Goal: Task Accomplishment & Management: Use online tool/utility

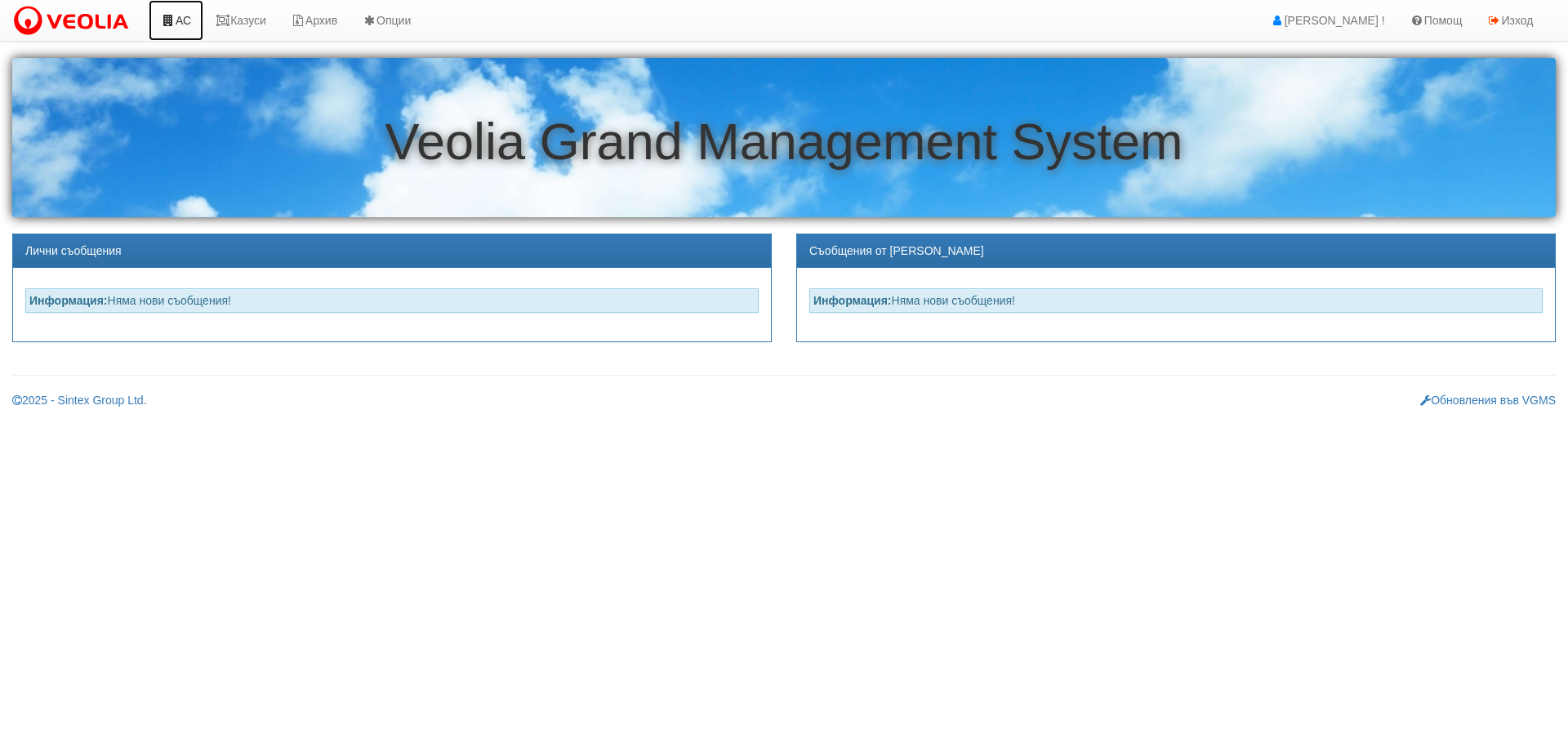
click at [187, 18] on link "АС" at bounding box center [176, 20] width 55 height 41
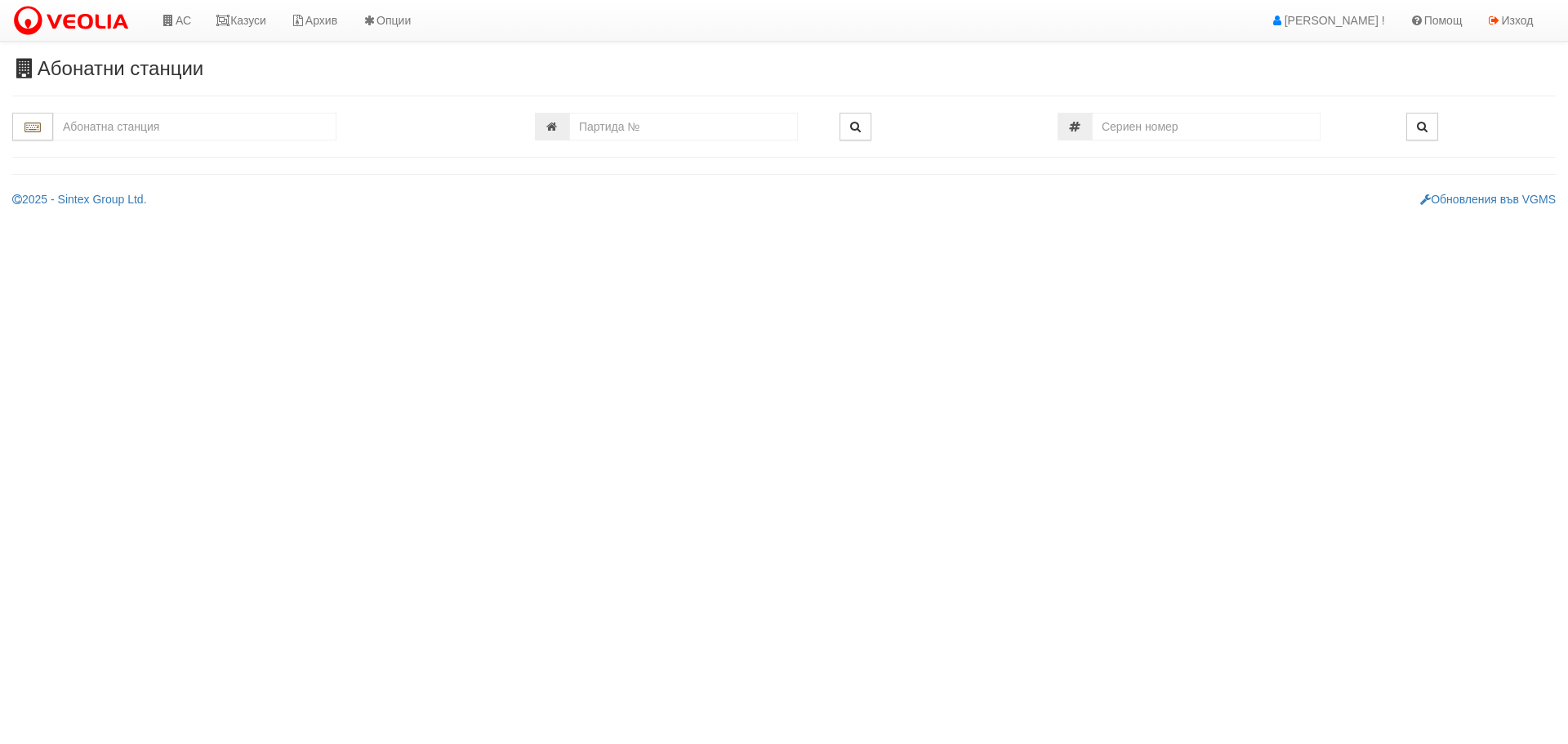
click at [132, 127] on input "text" at bounding box center [195, 126] width 283 height 27
click at [100, 150] on div "083/1 - Трошево - "ВЕОЛИЯ"" at bounding box center [195, 152] width 279 height 19
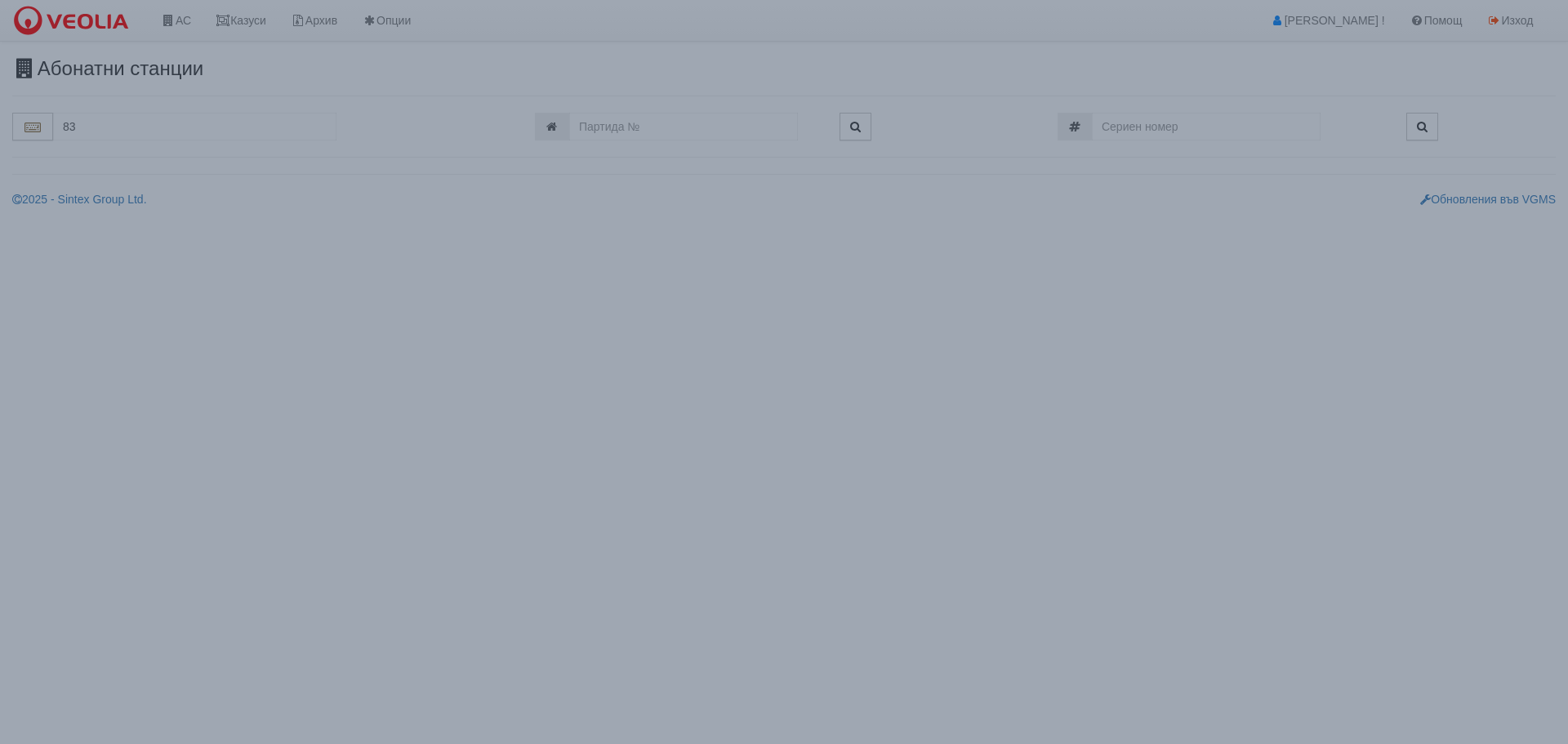
type input "083/1 - Трошево - "ВЕОЛИЯ""
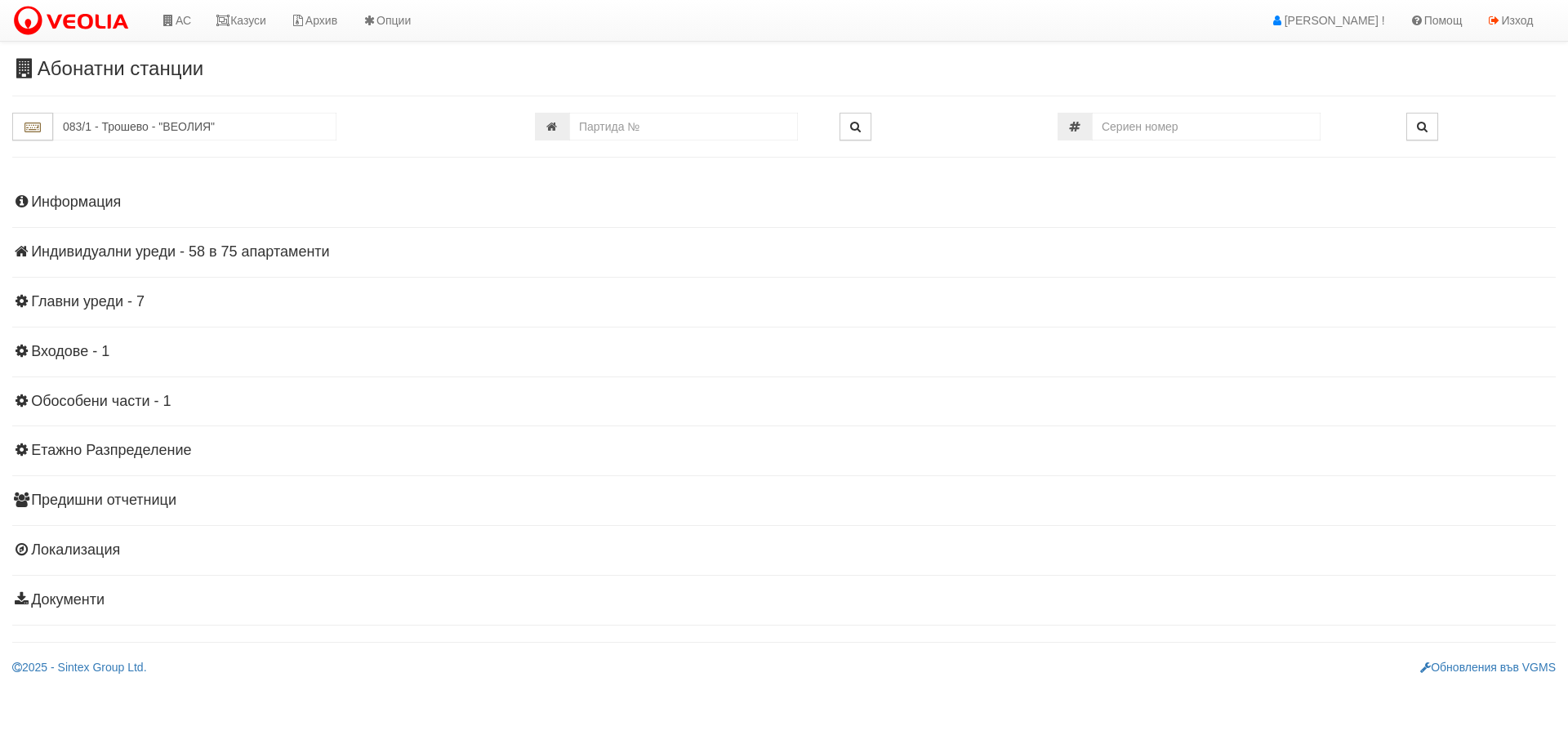
click at [210, 250] on h4 "Индивидуални уреди - 58 в 75 апартаменти" at bounding box center [784, 252] width 1543 height 16
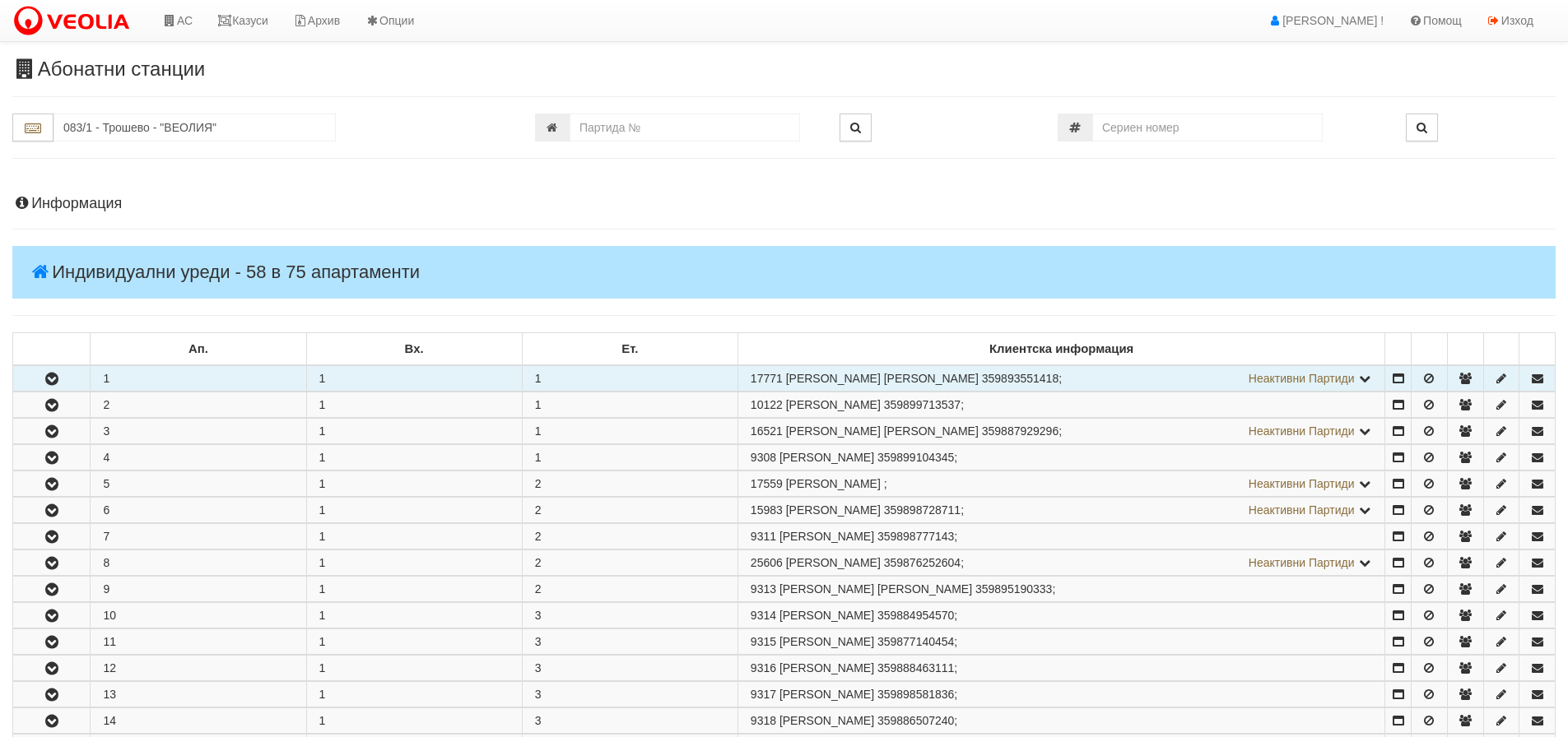
click at [52, 374] on icon "button" at bounding box center [52, 379] width 20 height 12
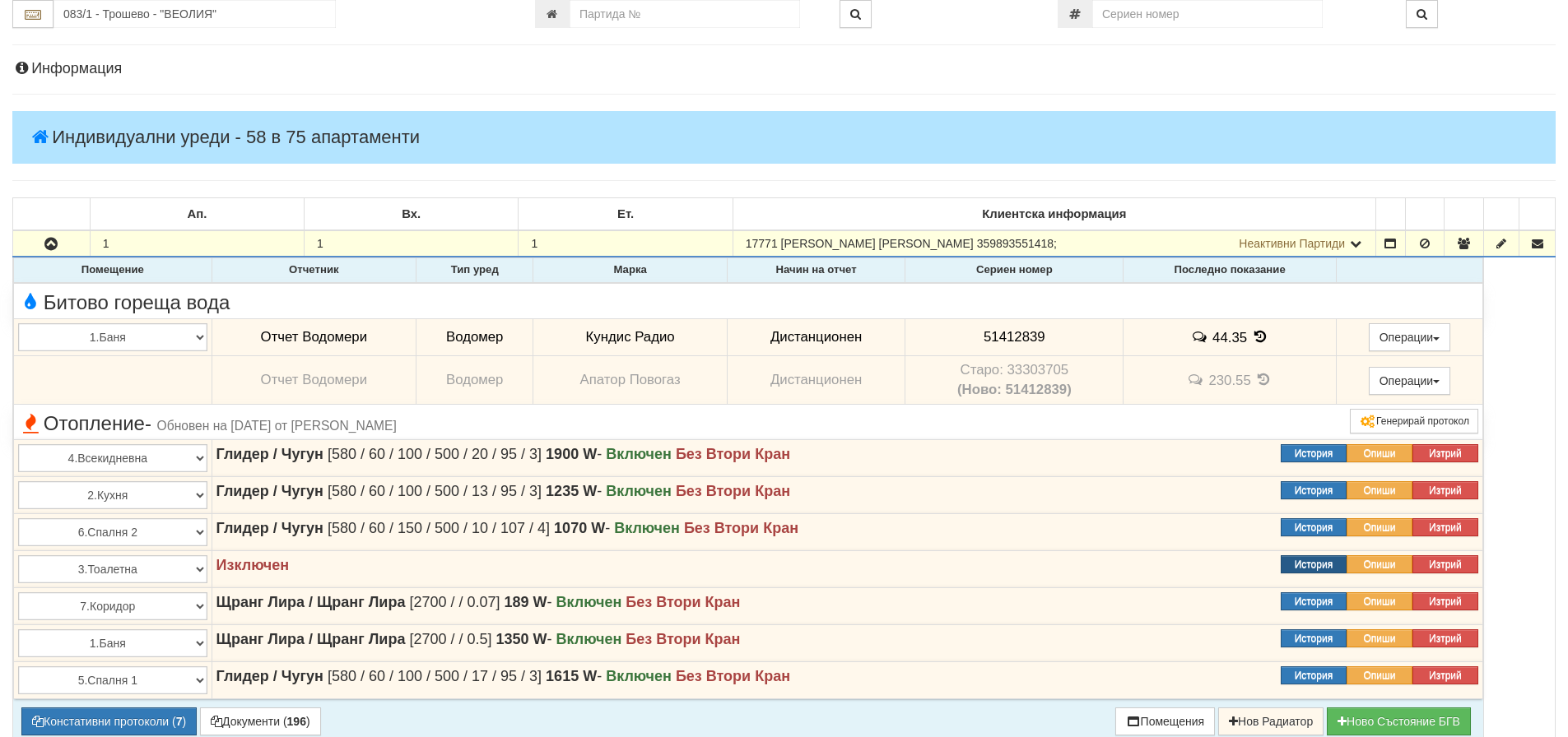
scroll to position [165, 0]
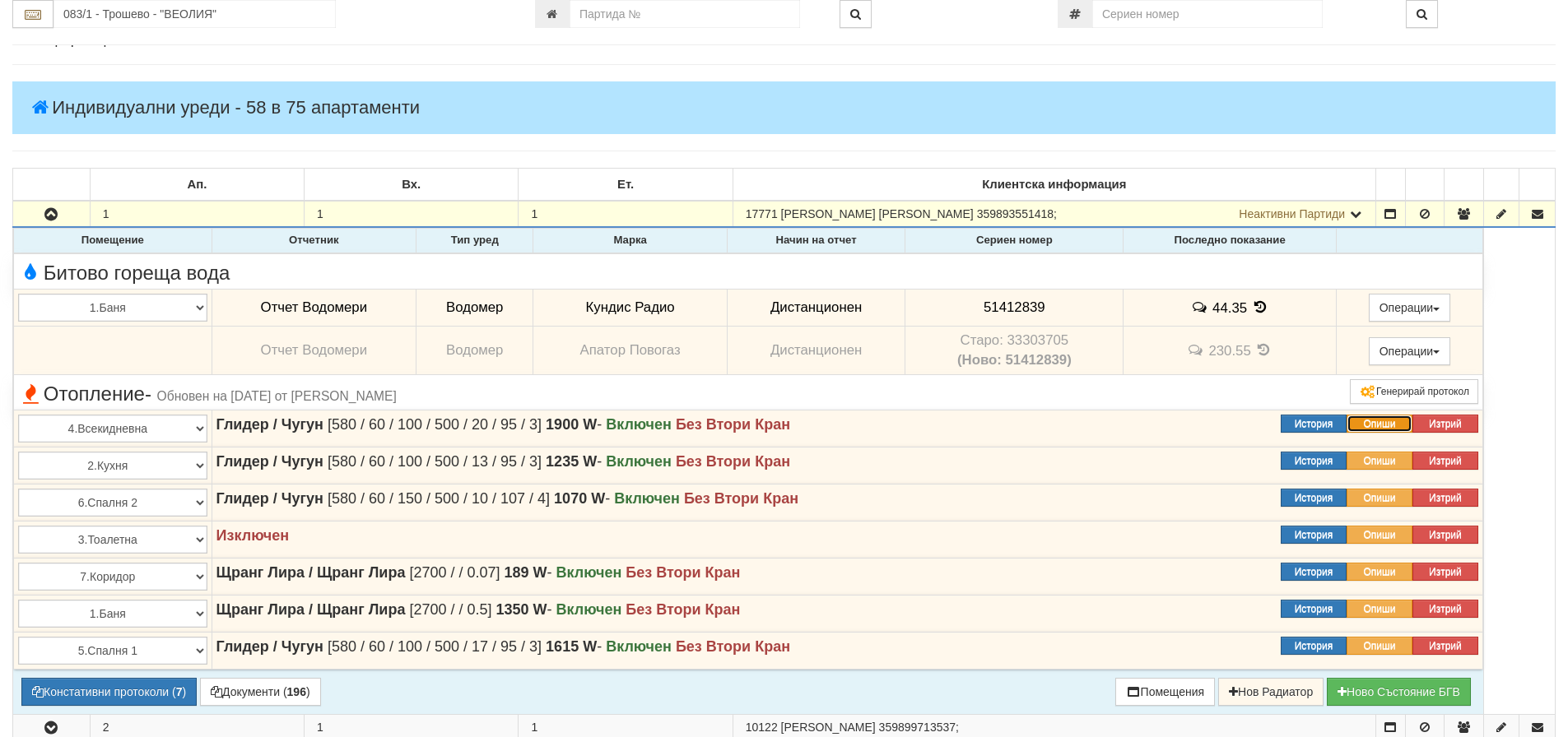
click at [1372, 424] on button "Опиши" at bounding box center [1380, 423] width 66 height 18
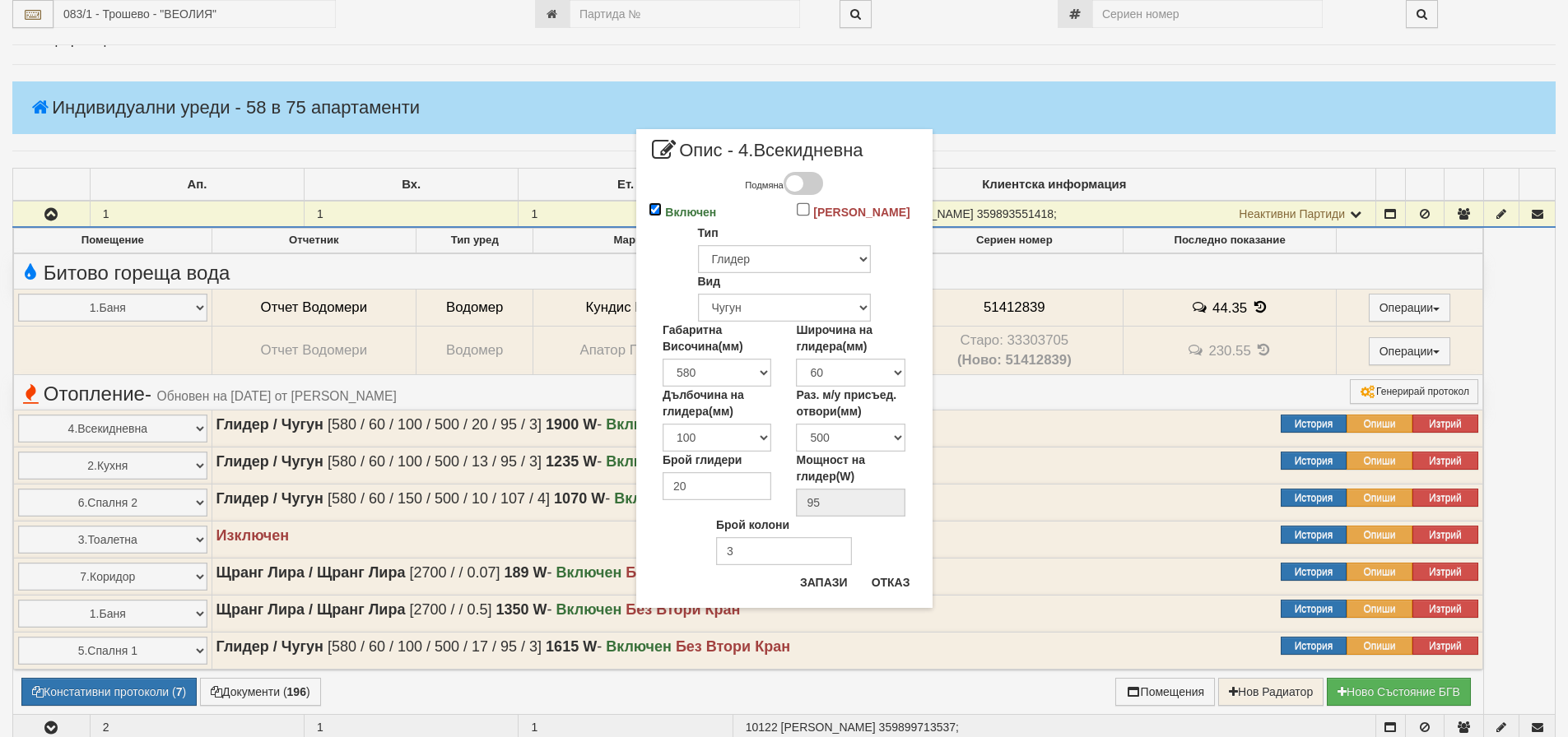
click at [659, 206] on input "Включен" at bounding box center [656, 209] width 14 height 14
checkbox input "false"
click at [836, 586] on button "Запази" at bounding box center [825, 583] width 68 height 27
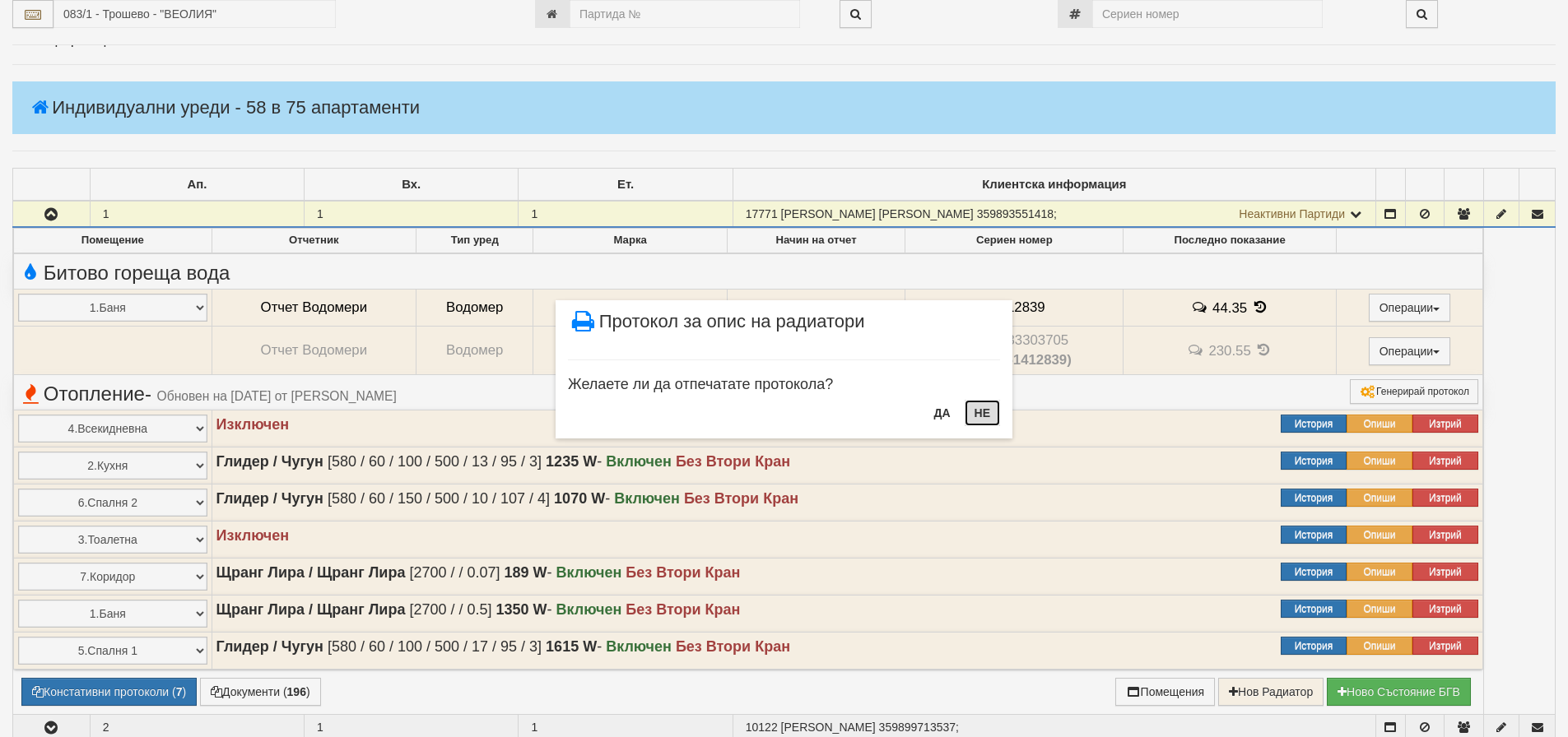
click at [989, 415] on button "НЕ" at bounding box center [982, 414] width 36 height 27
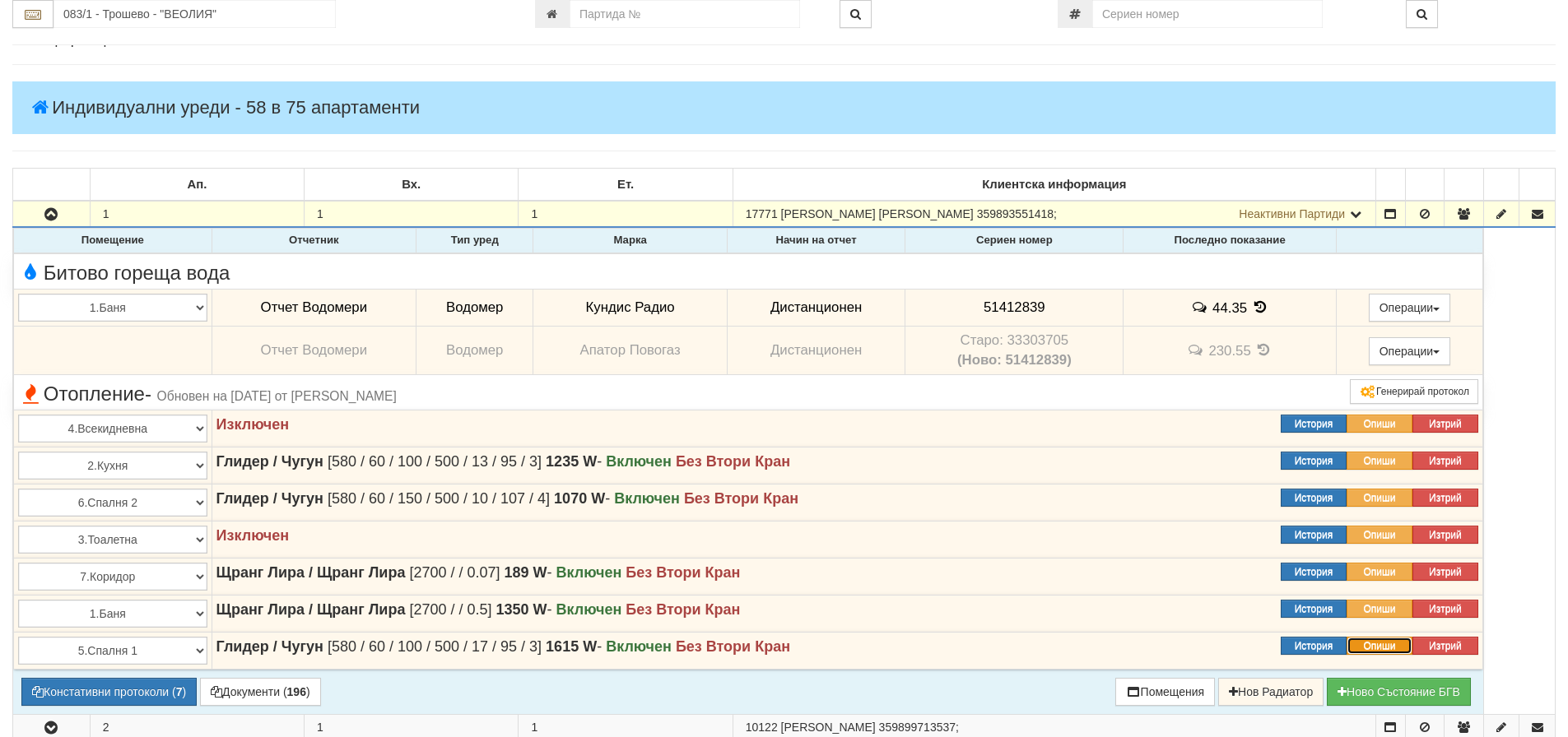
click at [1386, 643] on button "Опиши" at bounding box center [1380, 646] width 66 height 18
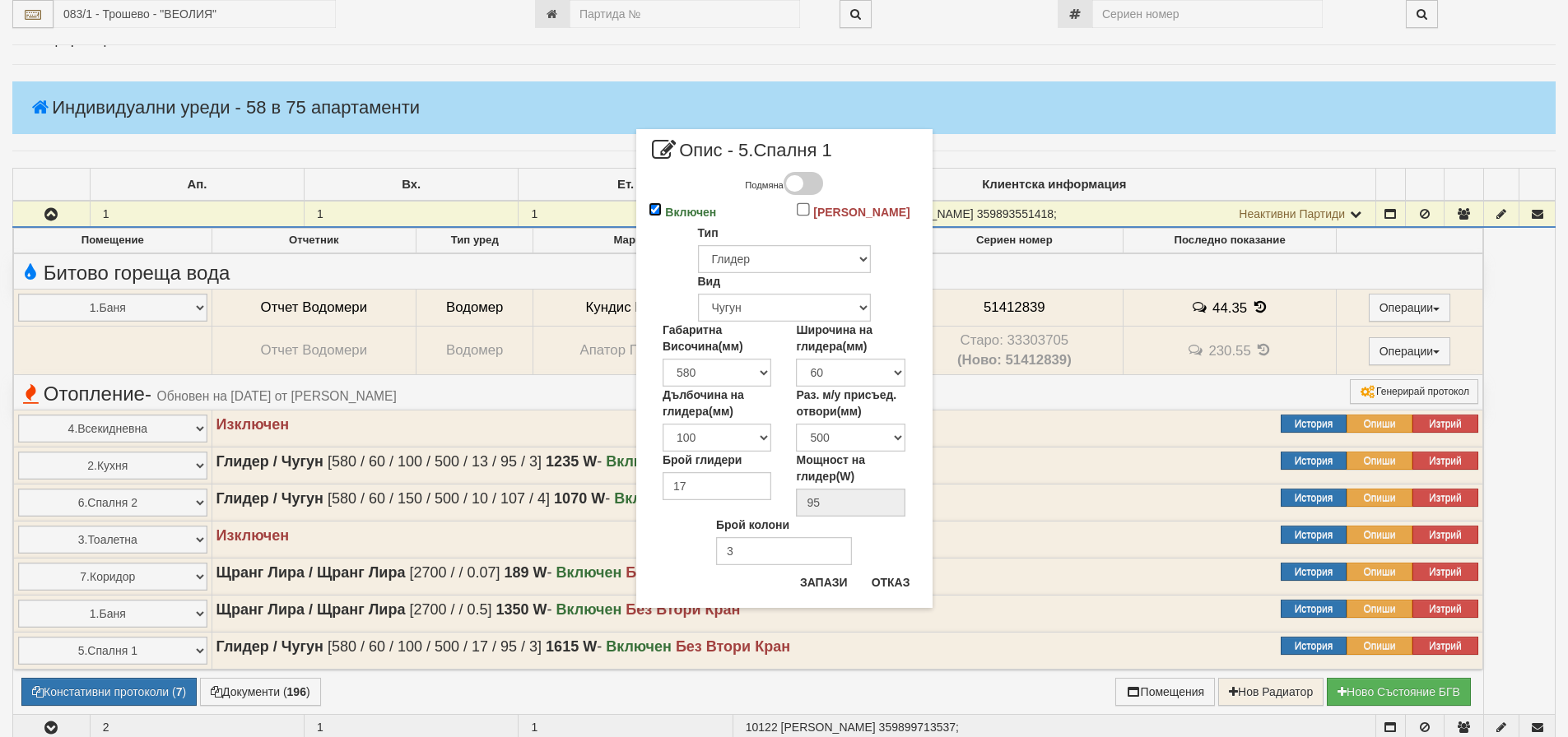
click at [654, 205] on input "Включен" at bounding box center [656, 209] width 14 height 14
checkbox input "false"
click at [833, 582] on button "Запази" at bounding box center [825, 583] width 68 height 27
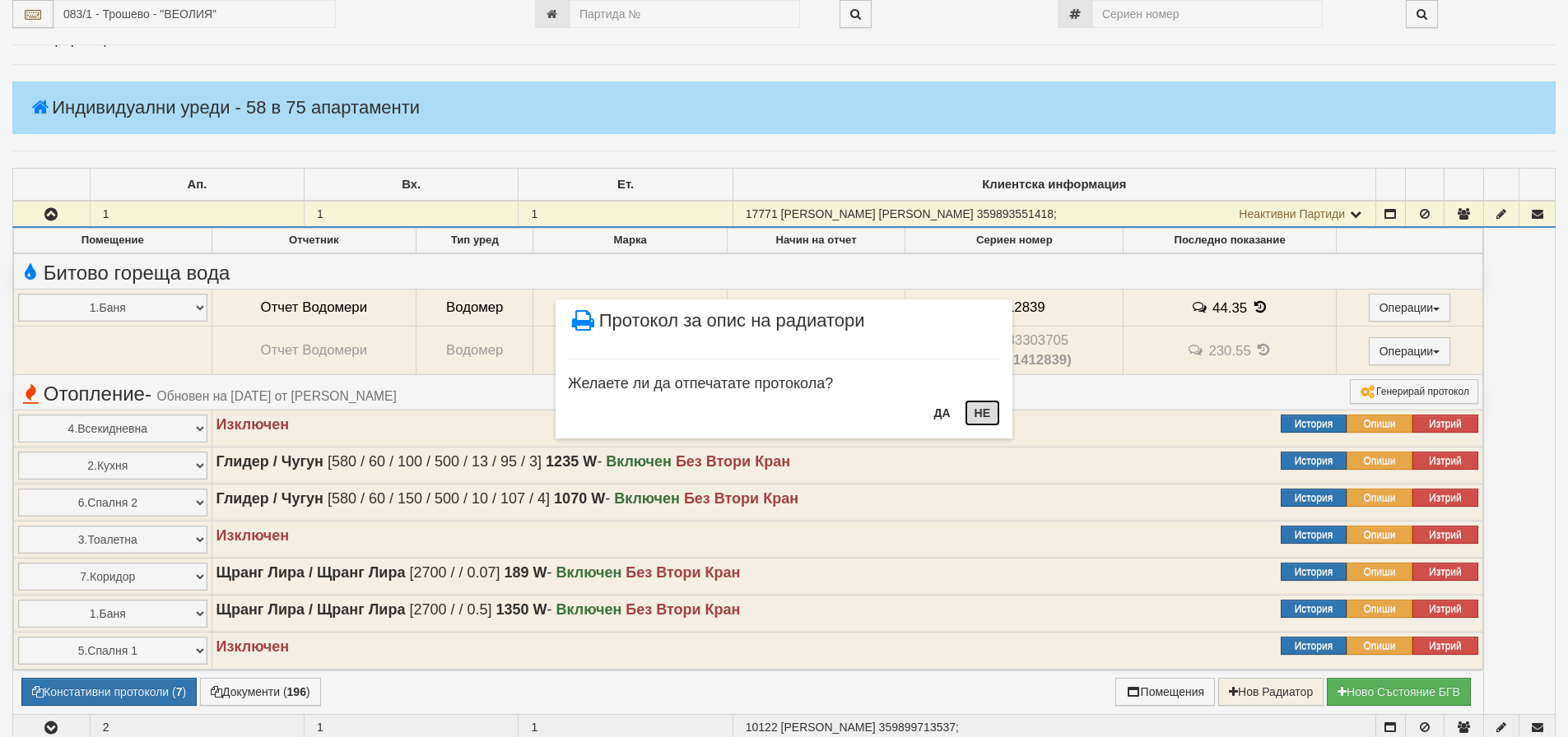
click at [980, 414] on button "НЕ" at bounding box center [982, 414] width 36 height 27
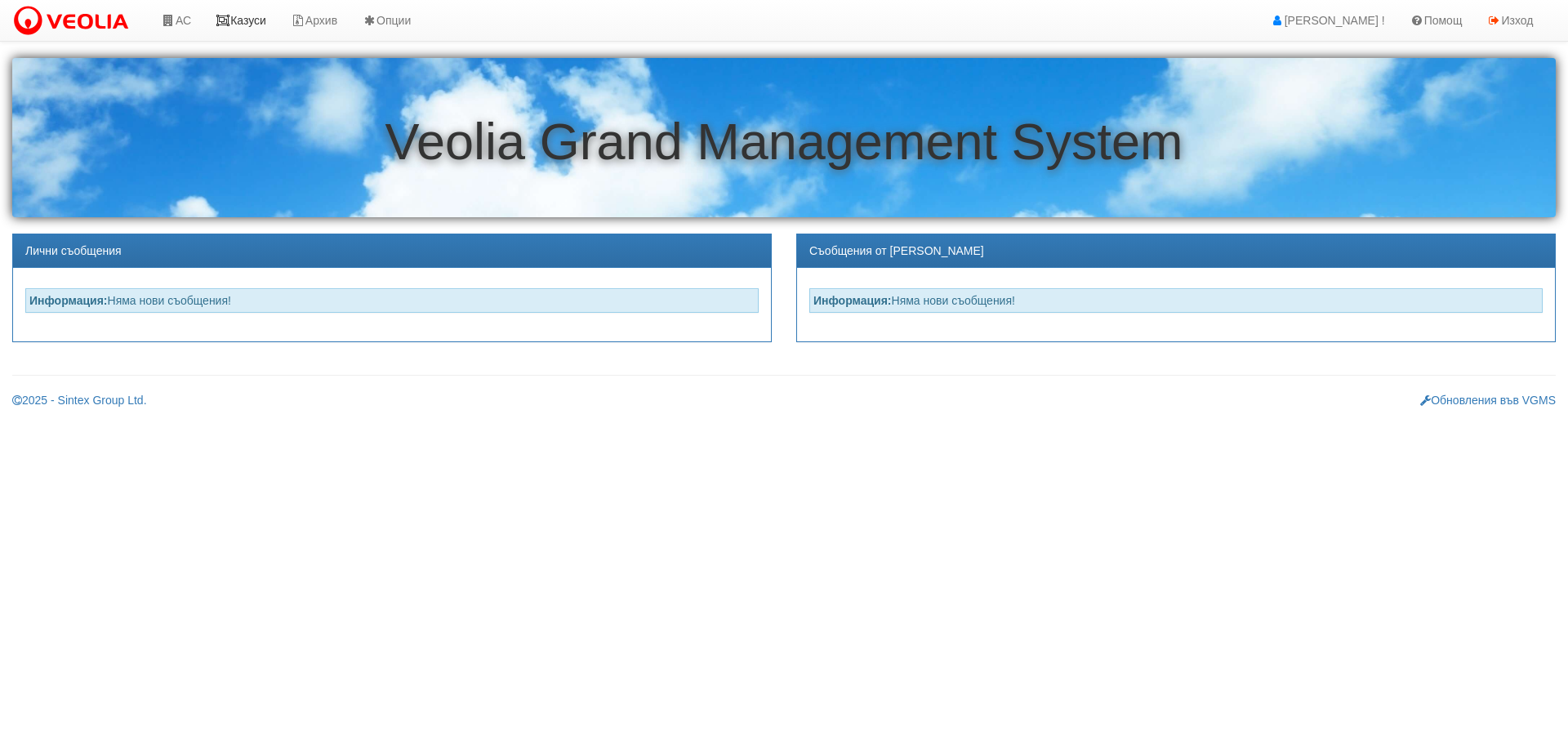
click at [249, 21] on link "Казуси" at bounding box center [241, 20] width 75 height 41
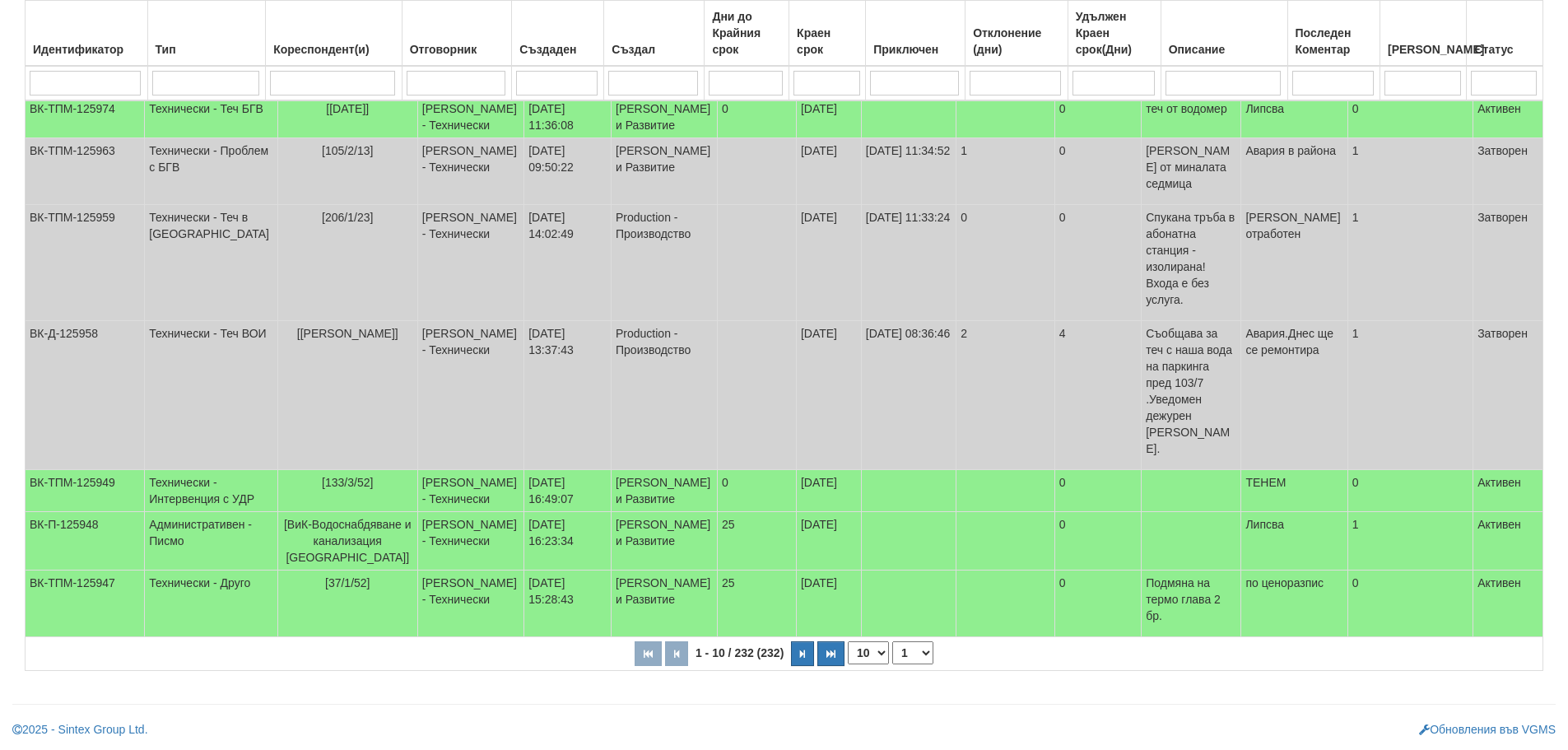
scroll to position [415, 0]
click at [320, 512] on td "[ВиК-Водоснабдяване и канализация Варна]" at bounding box center [347, 541] width 140 height 59
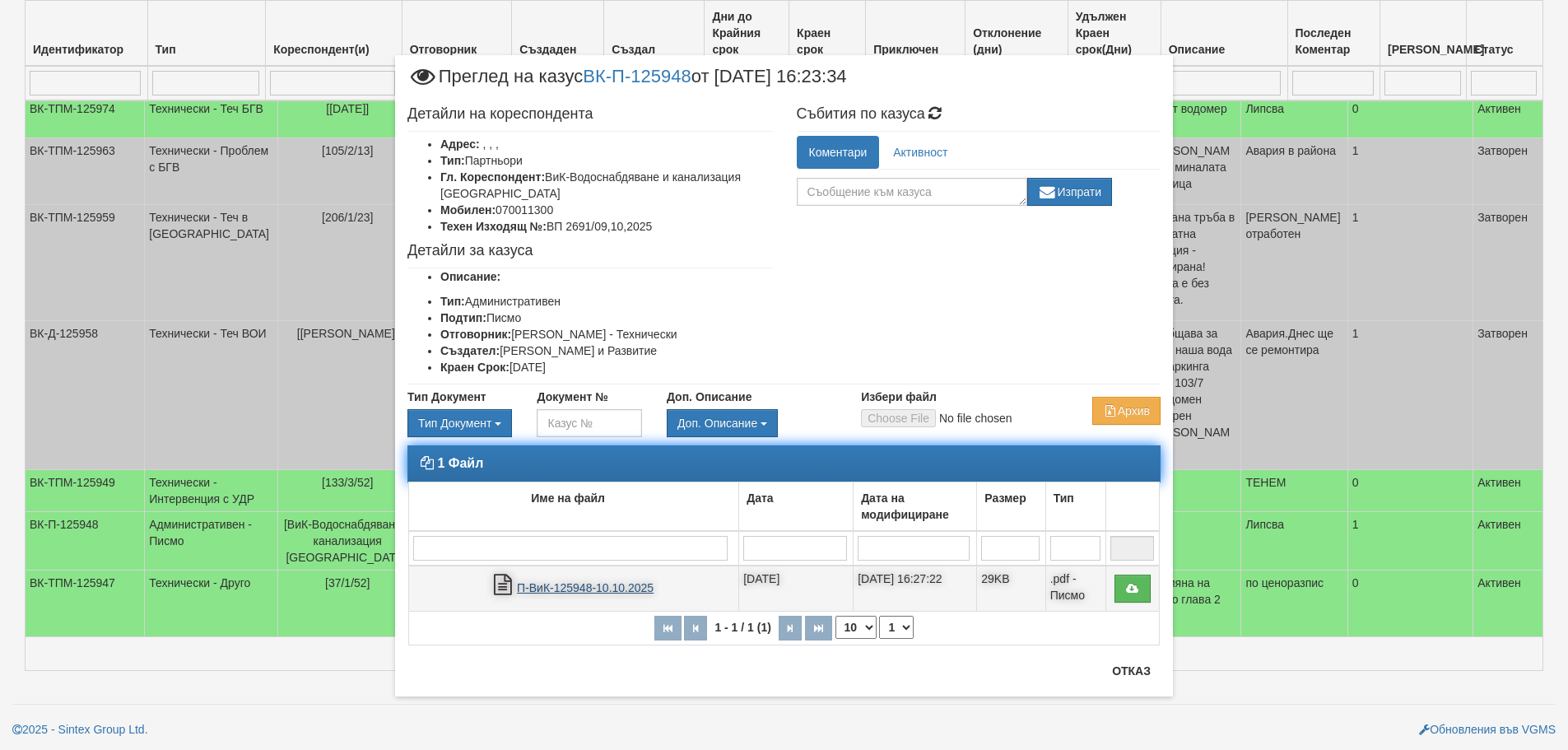
click at [541, 586] on link "П-ВиК-125948-10.10.2025" at bounding box center [585, 588] width 136 height 13
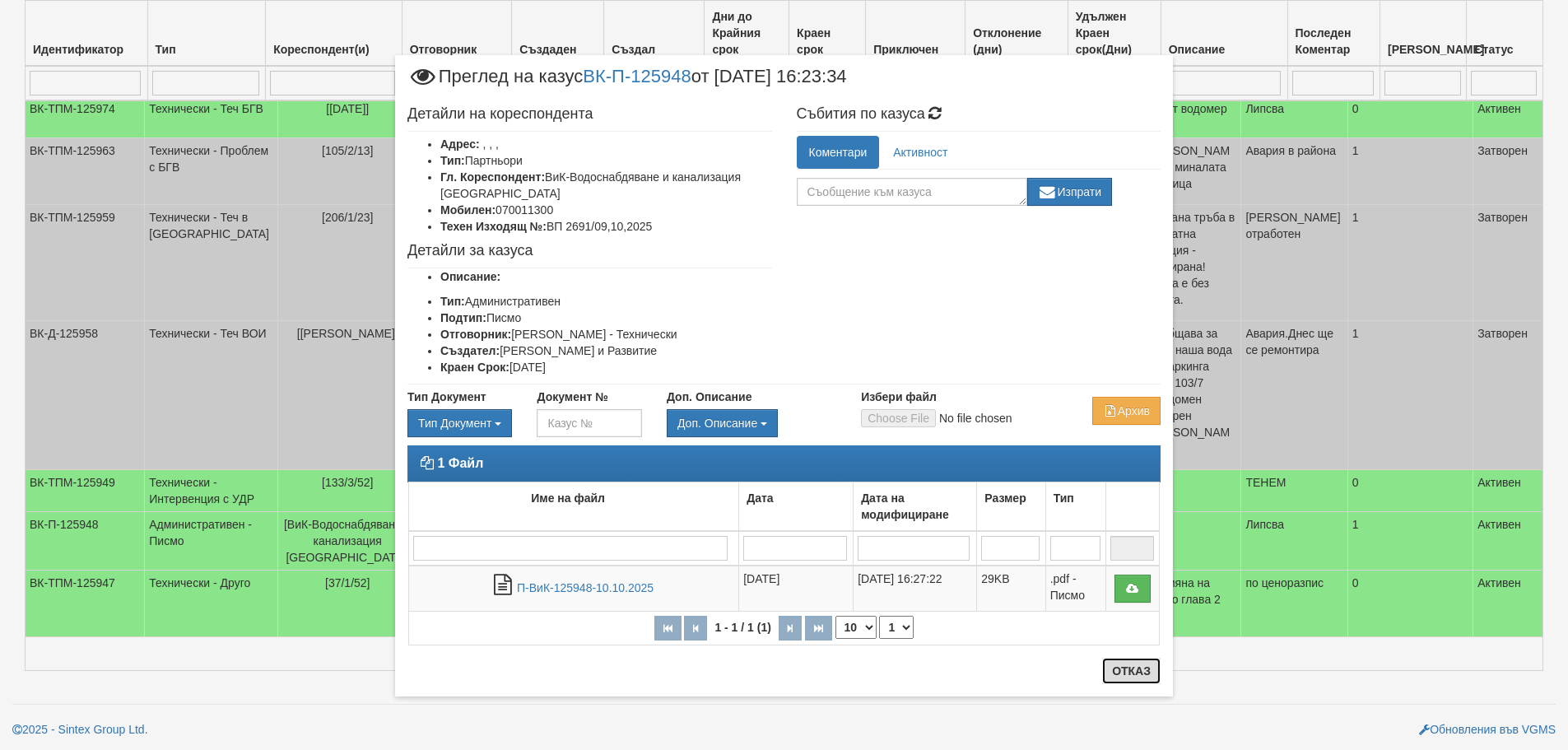
click at [1133, 673] on button "Отказ" at bounding box center [1132, 672] width 59 height 27
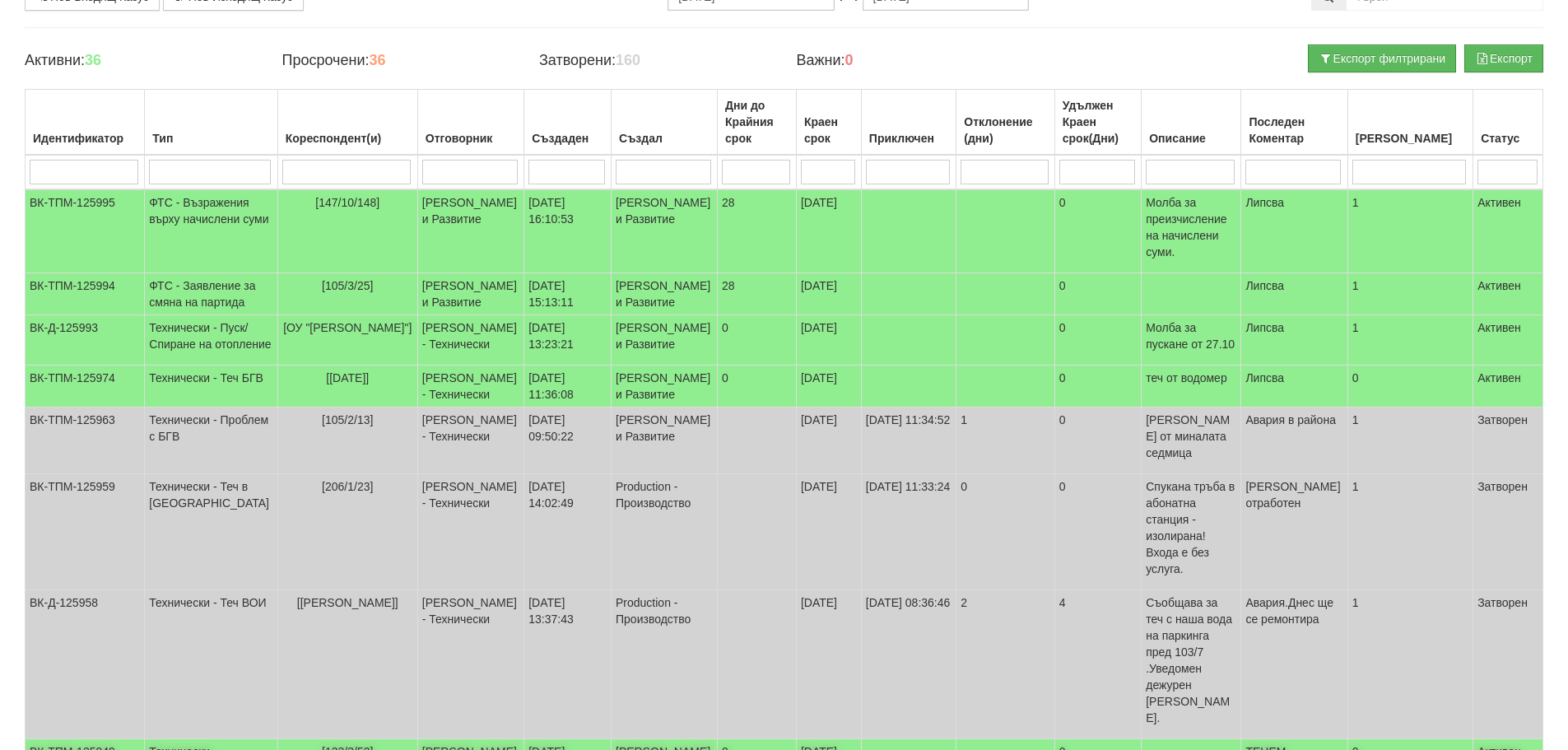
scroll to position [0, 0]
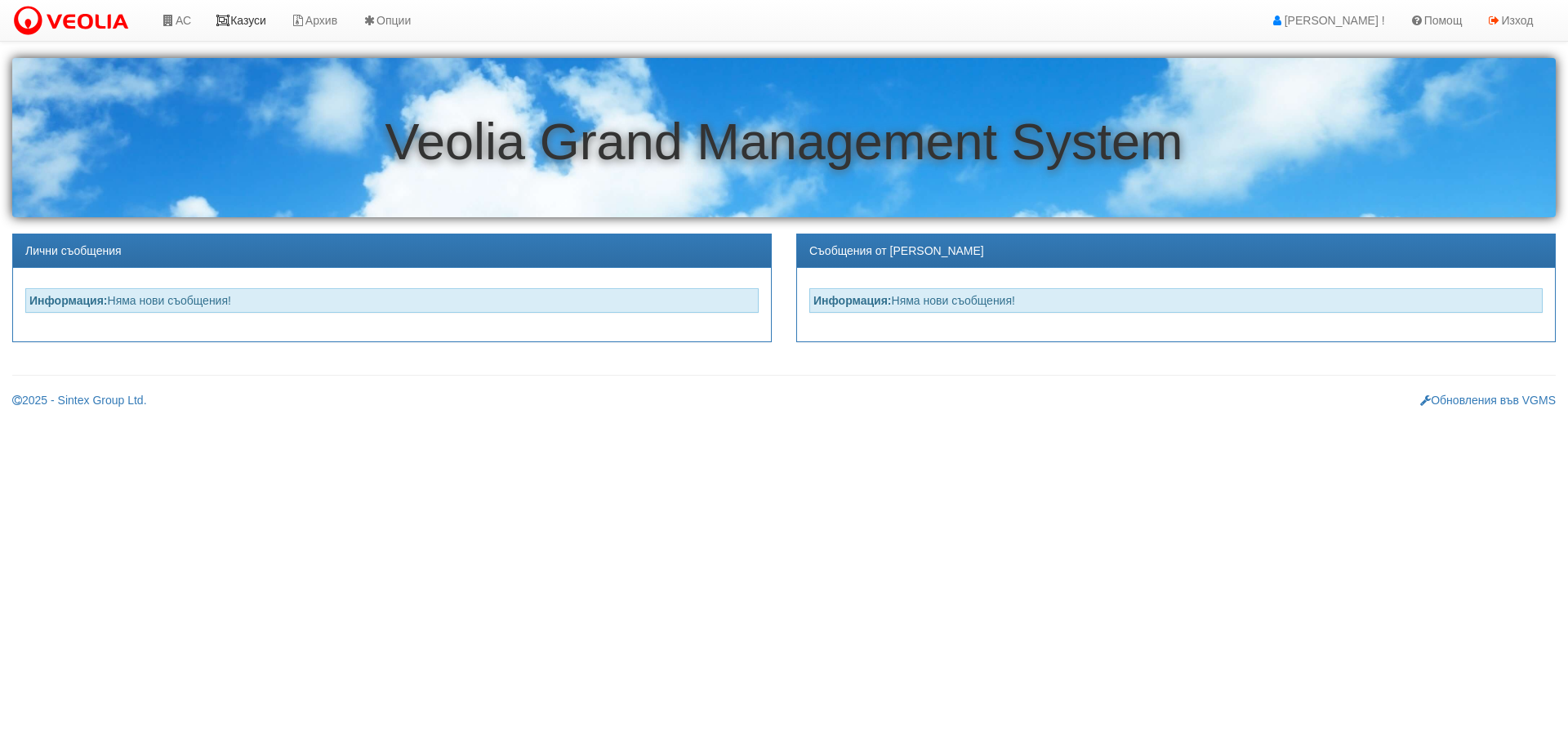
click at [238, 20] on link "Казуси" at bounding box center [241, 20] width 75 height 41
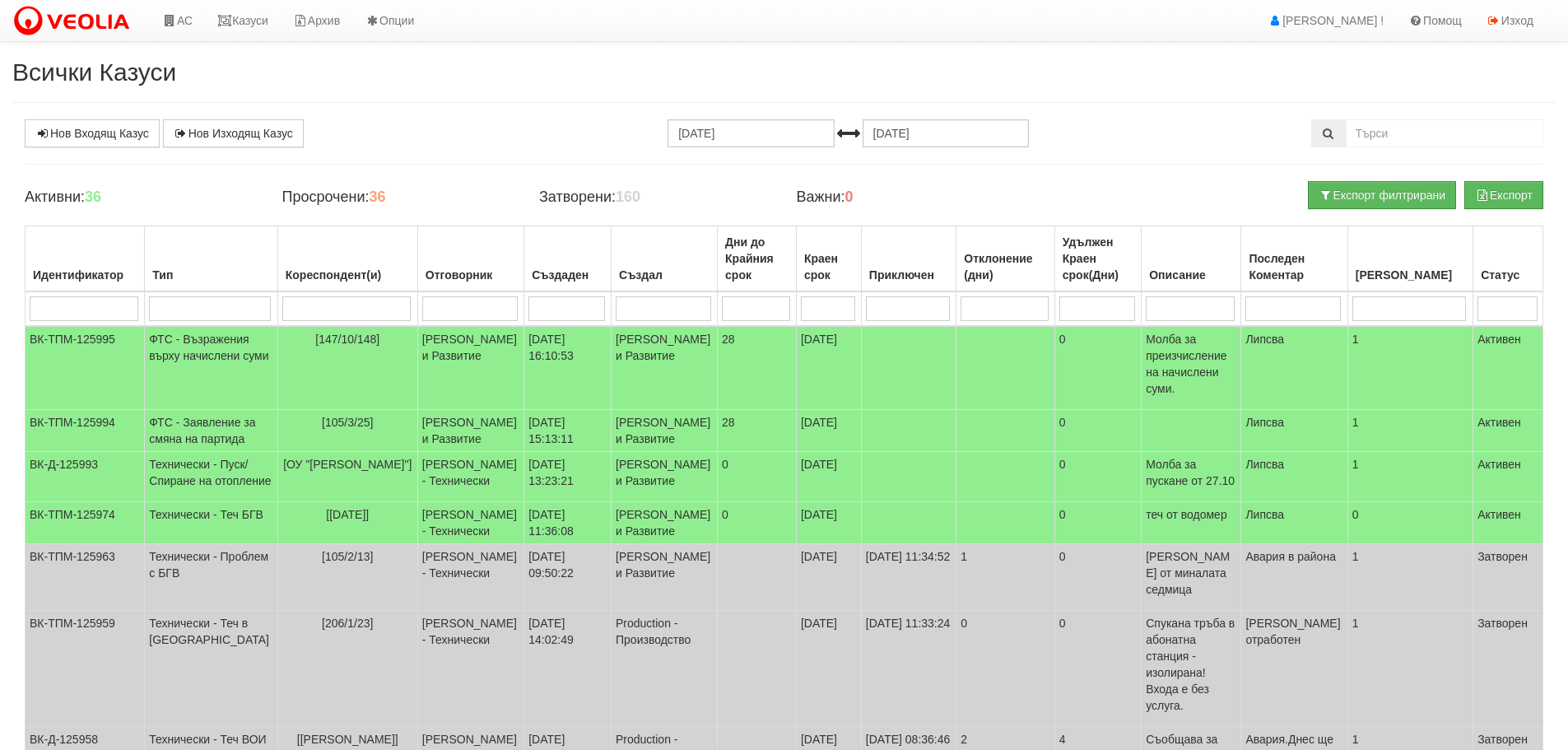
click at [479, 313] on input "search" at bounding box center [470, 309] width 95 height 25
click at [452, 304] on input "search" at bounding box center [470, 309] width 95 height 25
type input "д"
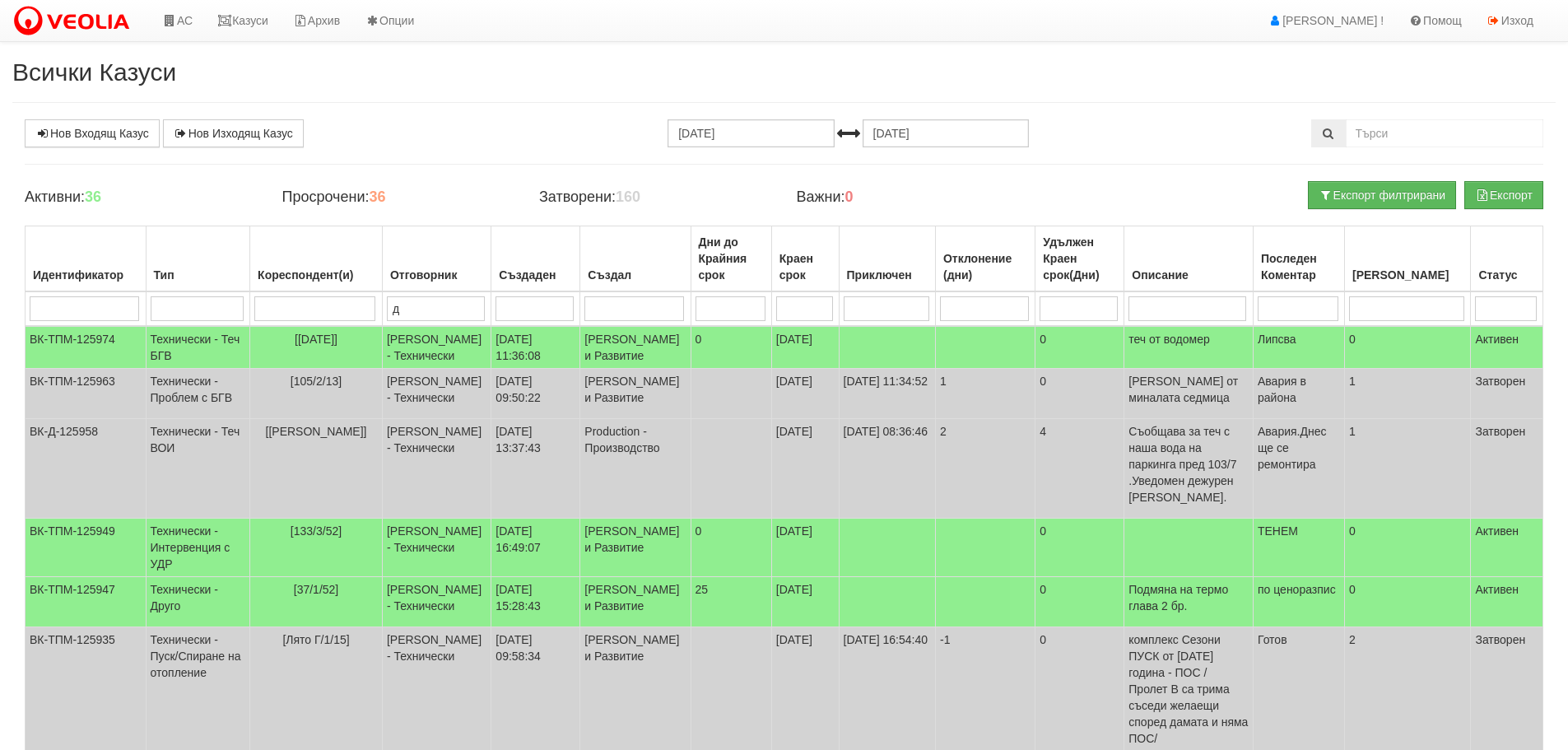
type input "ди"
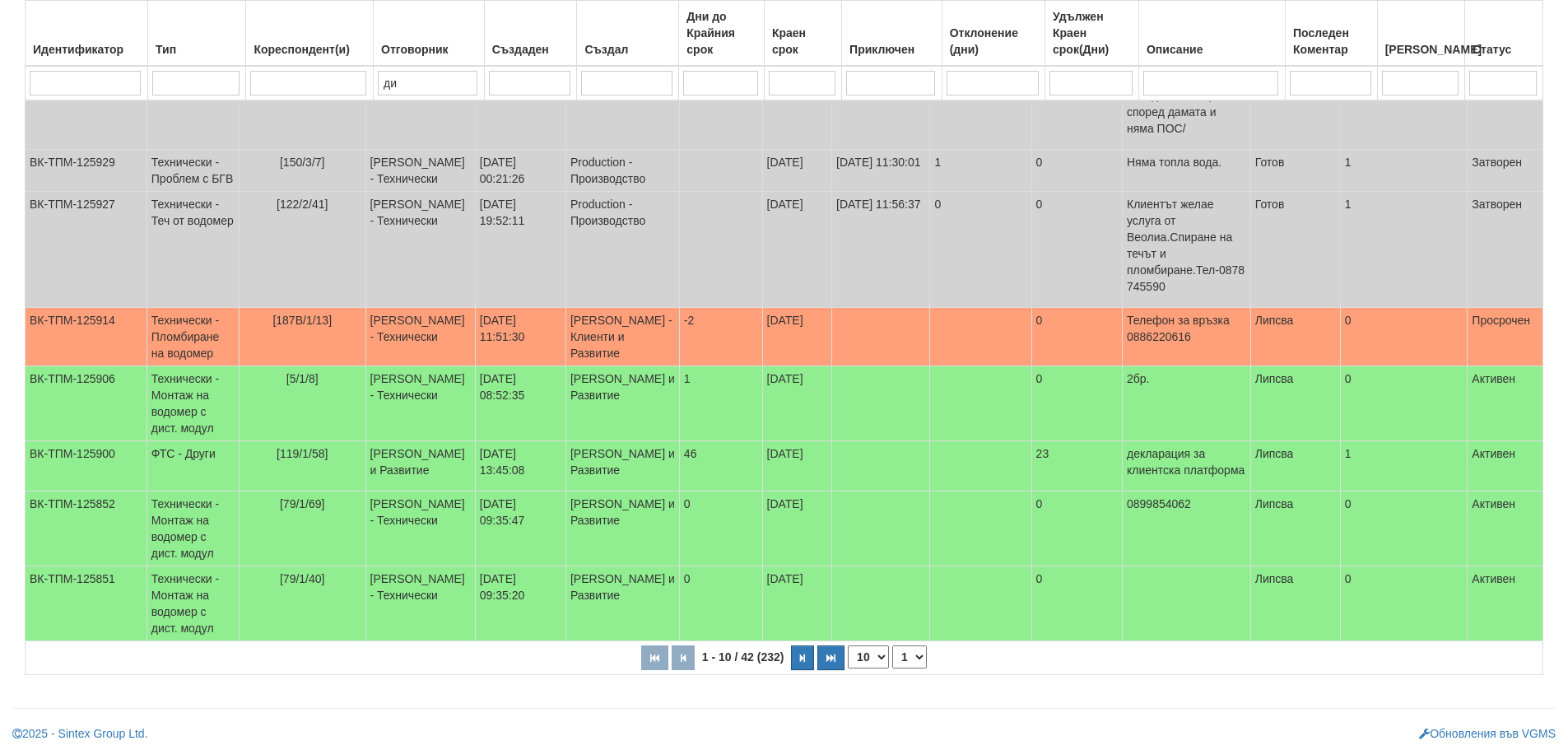
scroll to position [439, 0]
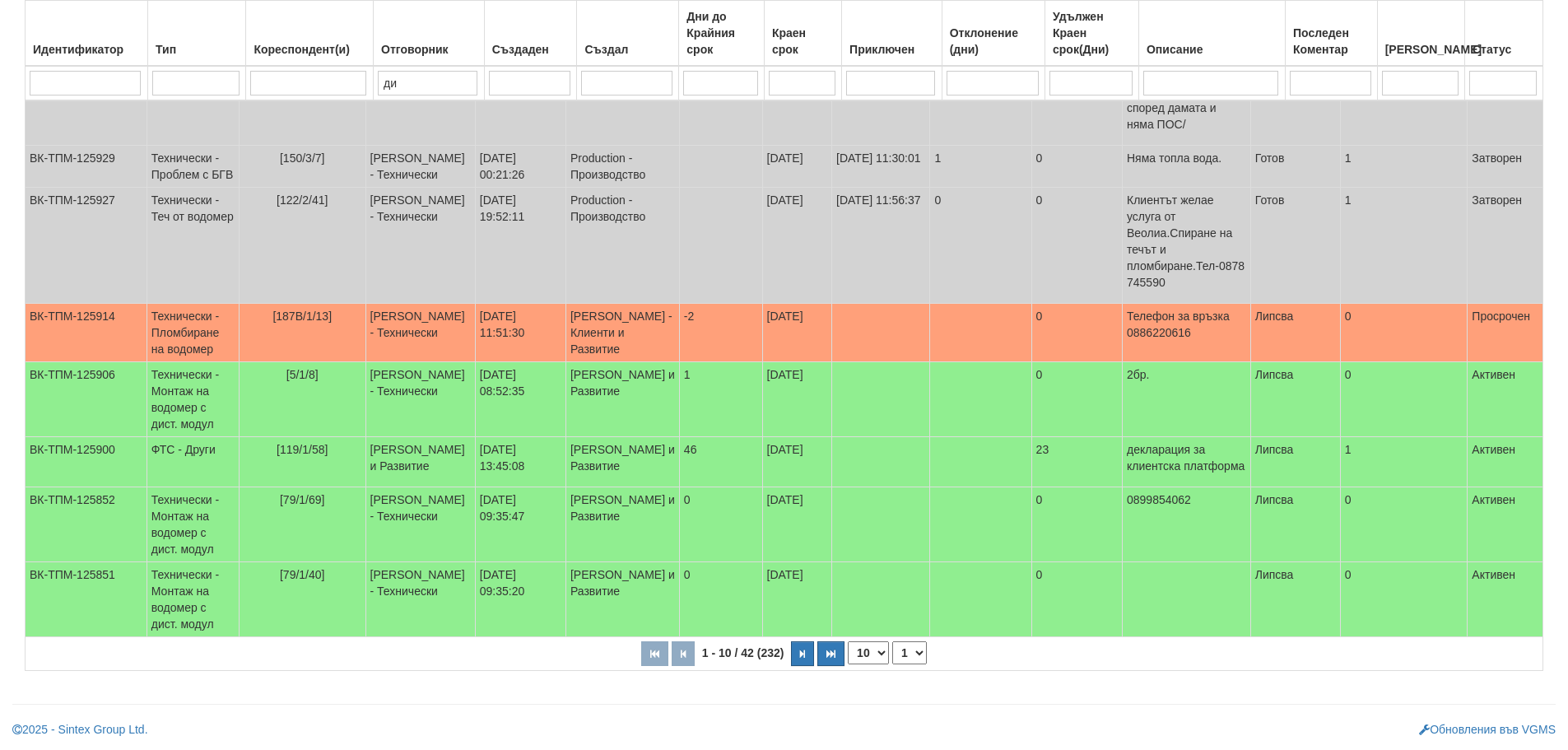
type input "ди"
click at [914, 654] on select "1 2 3 4 5" at bounding box center [909, 653] width 35 height 23
click at [895, 641] on select "1 2 3 4 5" at bounding box center [909, 653] width 35 height 23
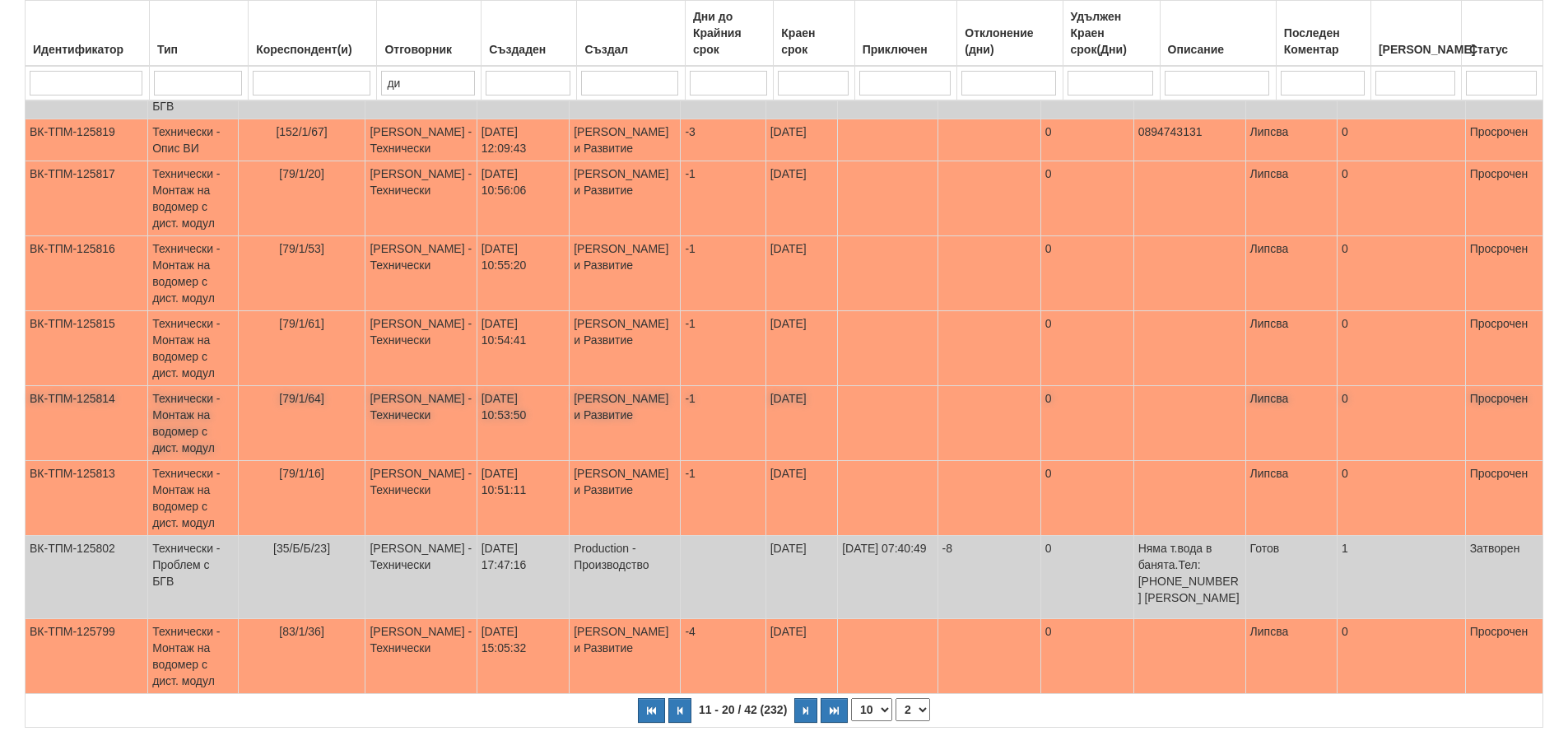
scroll to position [398, 0]
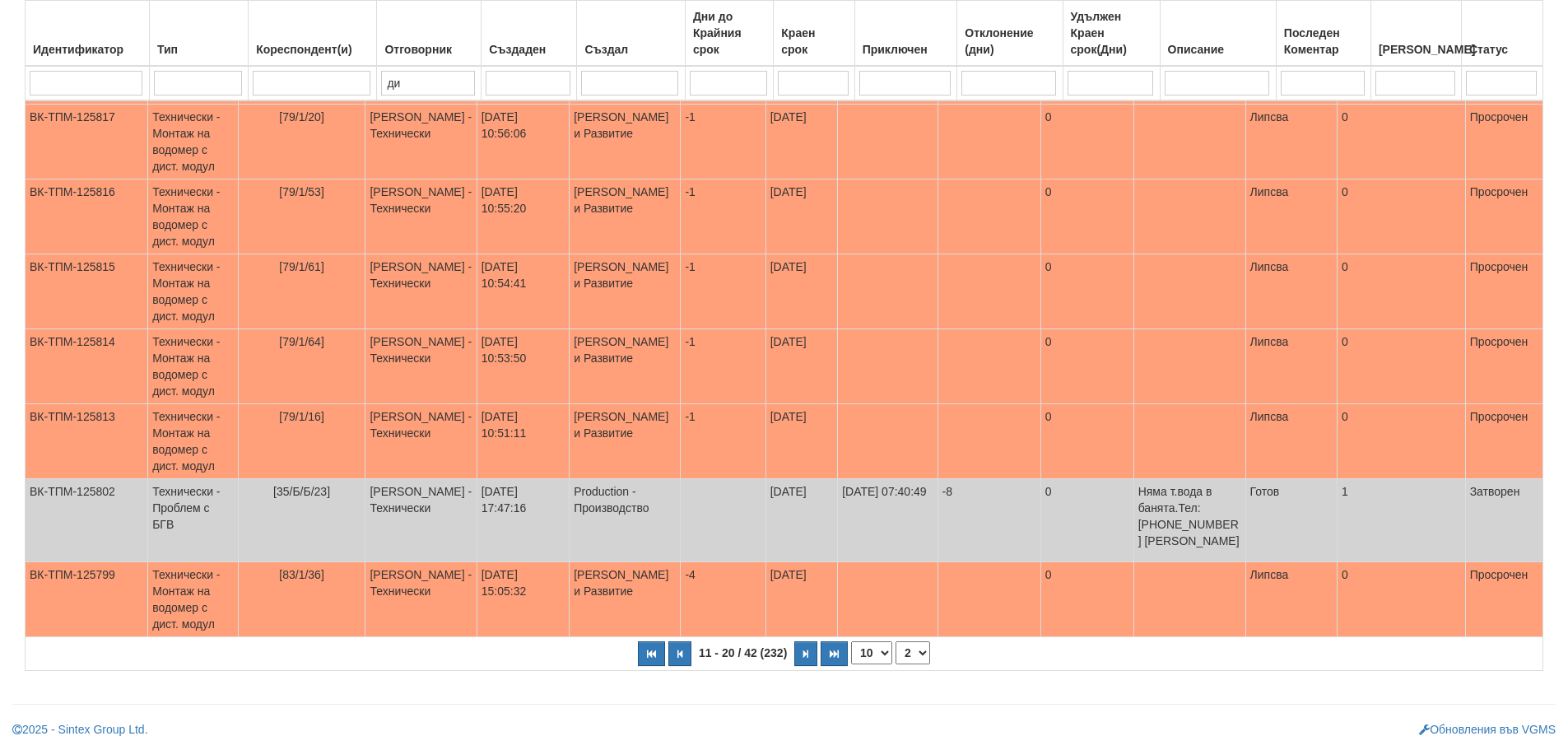
click at [919, 651] on select "1 2 3 4 5" at bounding box center [913, 653] width 35 height 23
click at [896, 664] on select "1 2 3 4 5" at bounding box center [913, 653] width 35 height 23
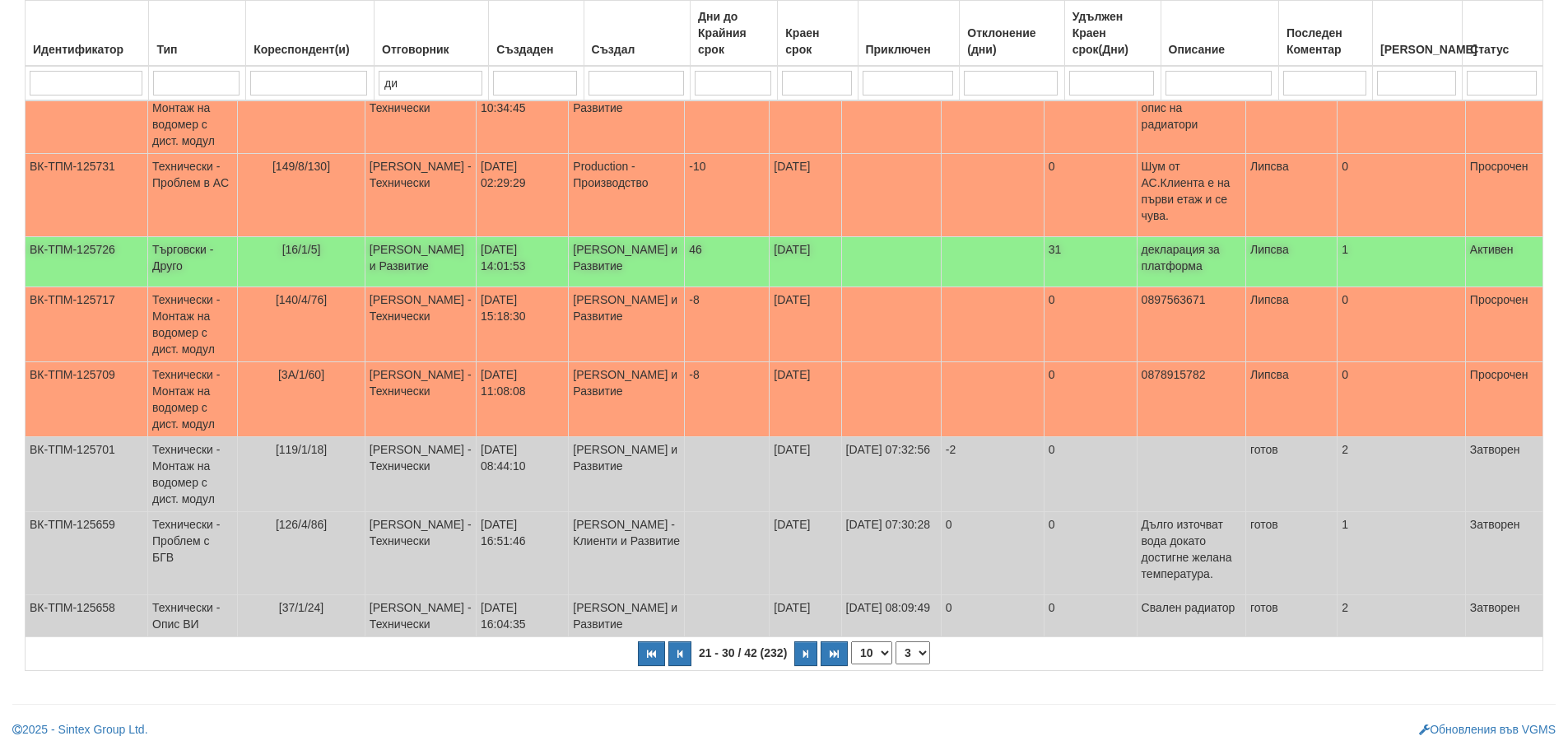
scroll to position [423, 0]
click at [913, 661] on select "1 2 3 4 5" at bounding box center [913, 653] width 35 height 23
click at [896, 664] on select "1 2 3 4 5" at bounding box center [913, 653] width 35 height 23
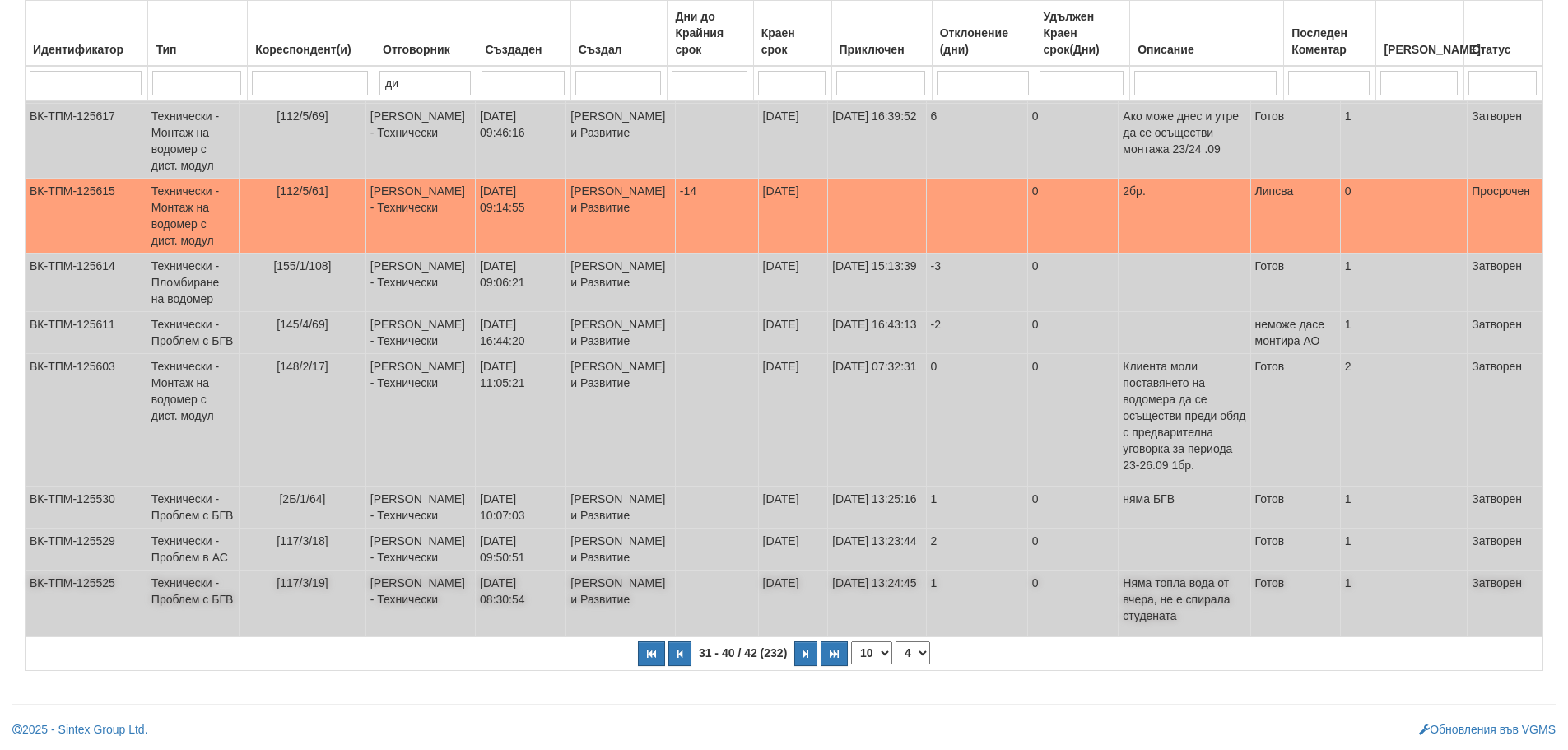
scroll to position [447, 0]
click at [922, 653] on select "1 2 3 4 5" at bounding box center [913, 653] width 35 height 23
select select "5"
click at [901, 641] on select "1 2 3 4 5" at bounding box center [913, 653] width 35 height 23
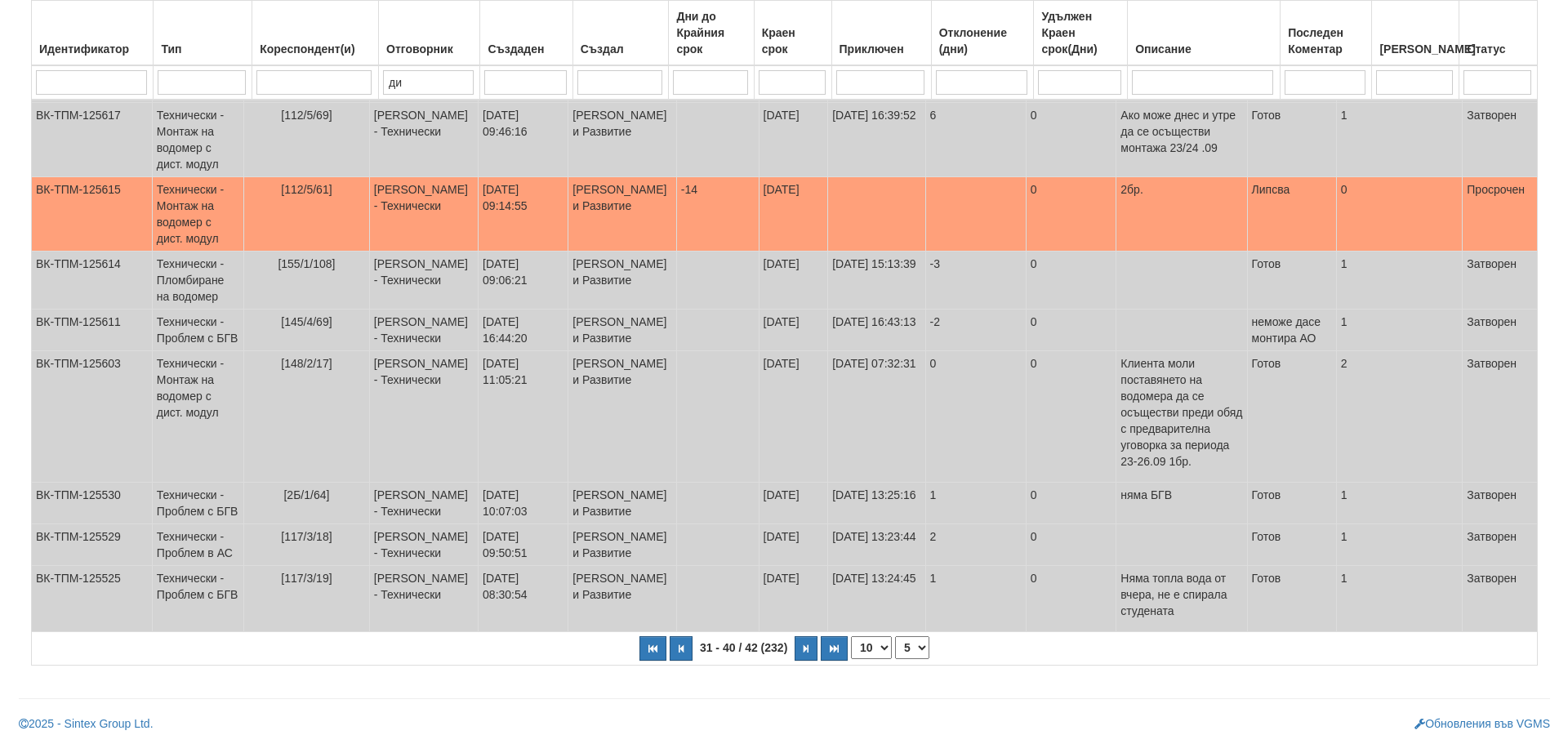
scroll to position [0, 0]
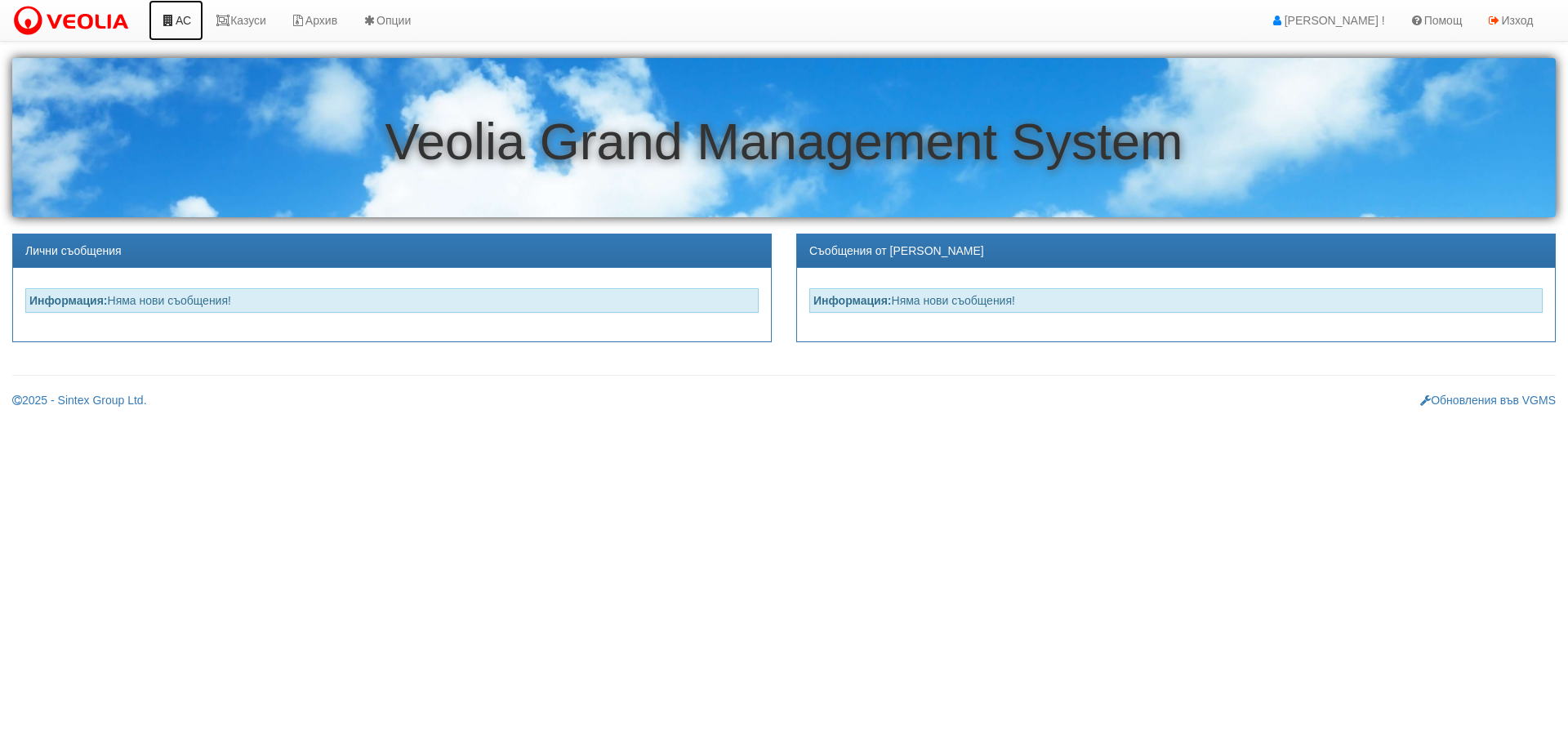
click at [190, 21] on link "АС" at bounding box center [176, 20] width 55 height 41
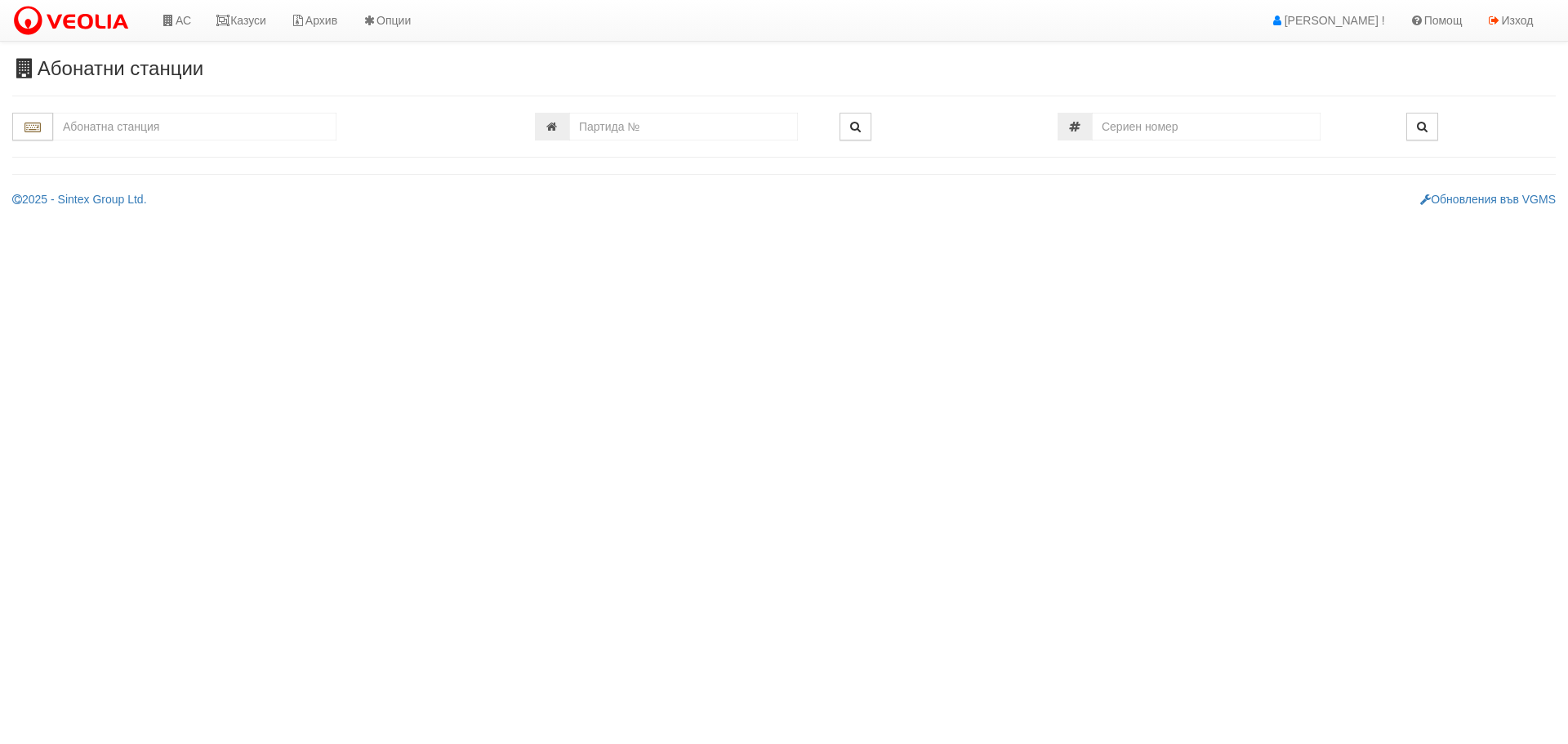
click at [161, 128] on input "text" at bounding box center [195, 126] width 283 height 27
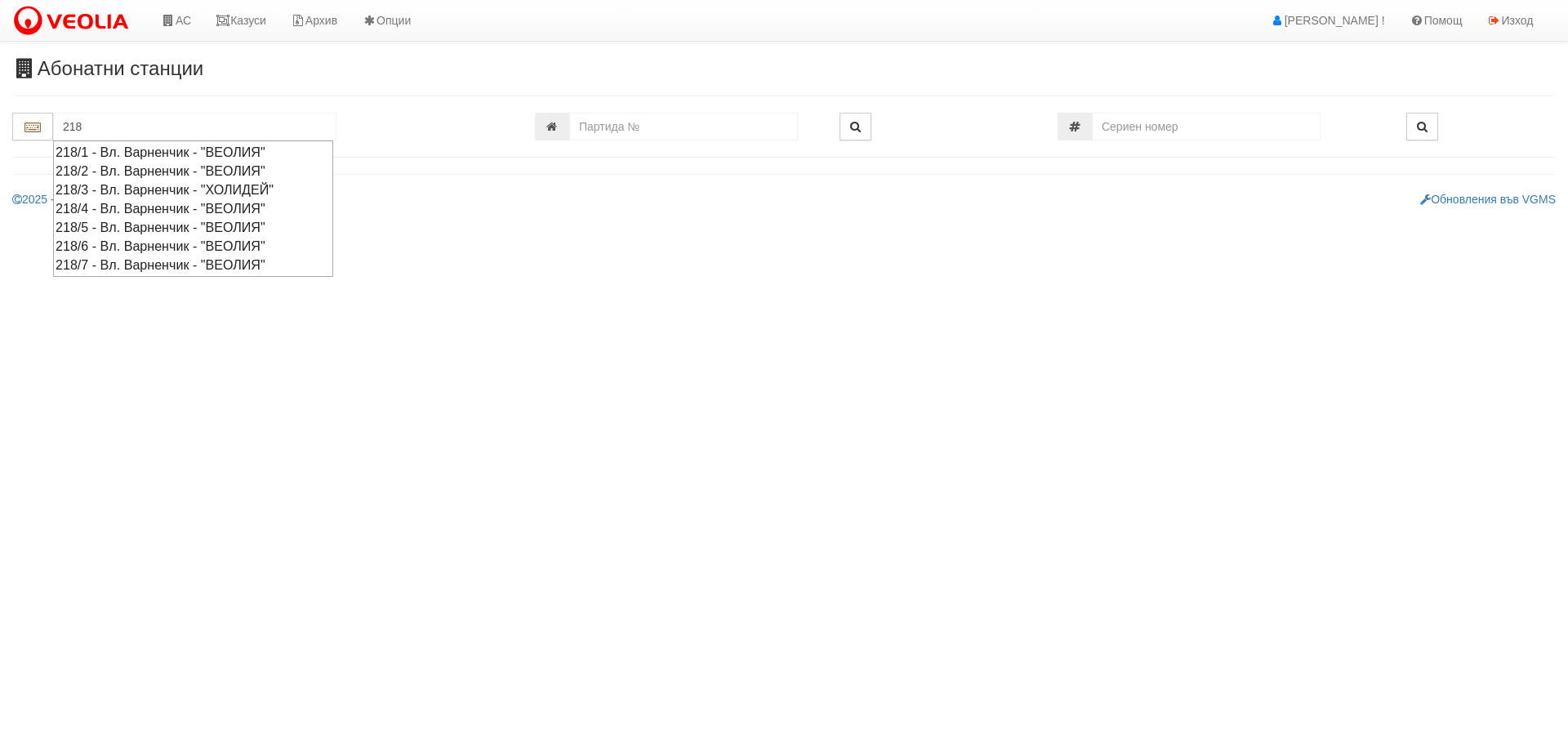
click at [177, 263] on div "218/7 - Вл. Варненчик - "ВЕОЛИЯ"" at bounding box center [193, 265] width 275 height 19
type input "218/7 - Вл. Варненчик - "ВЕОЛИЯ""
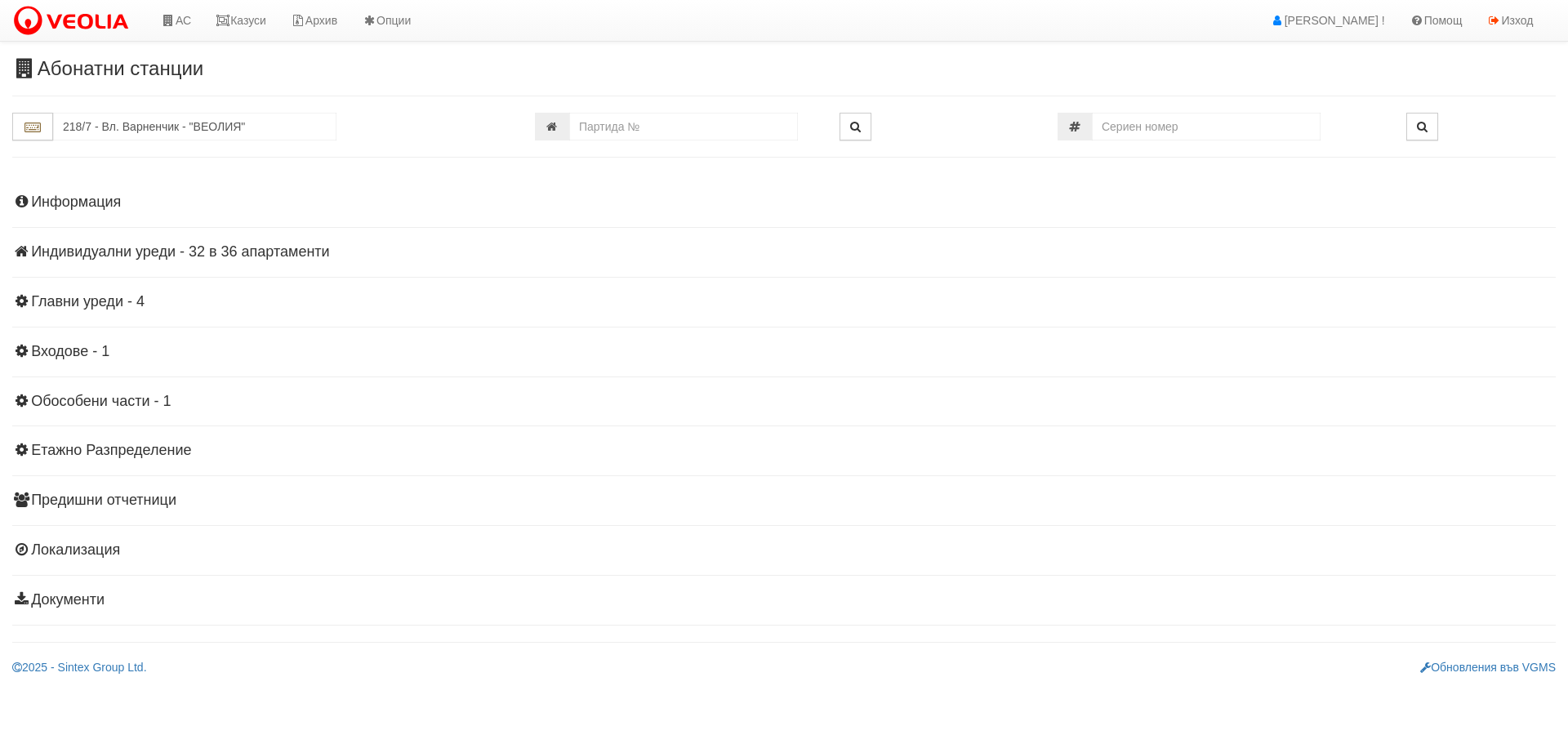
click at [267, 249] on h4 "Индивидуални уреди - 32 в 36 апартаменти" at bounding box center [784, 252] width 1543 height 16
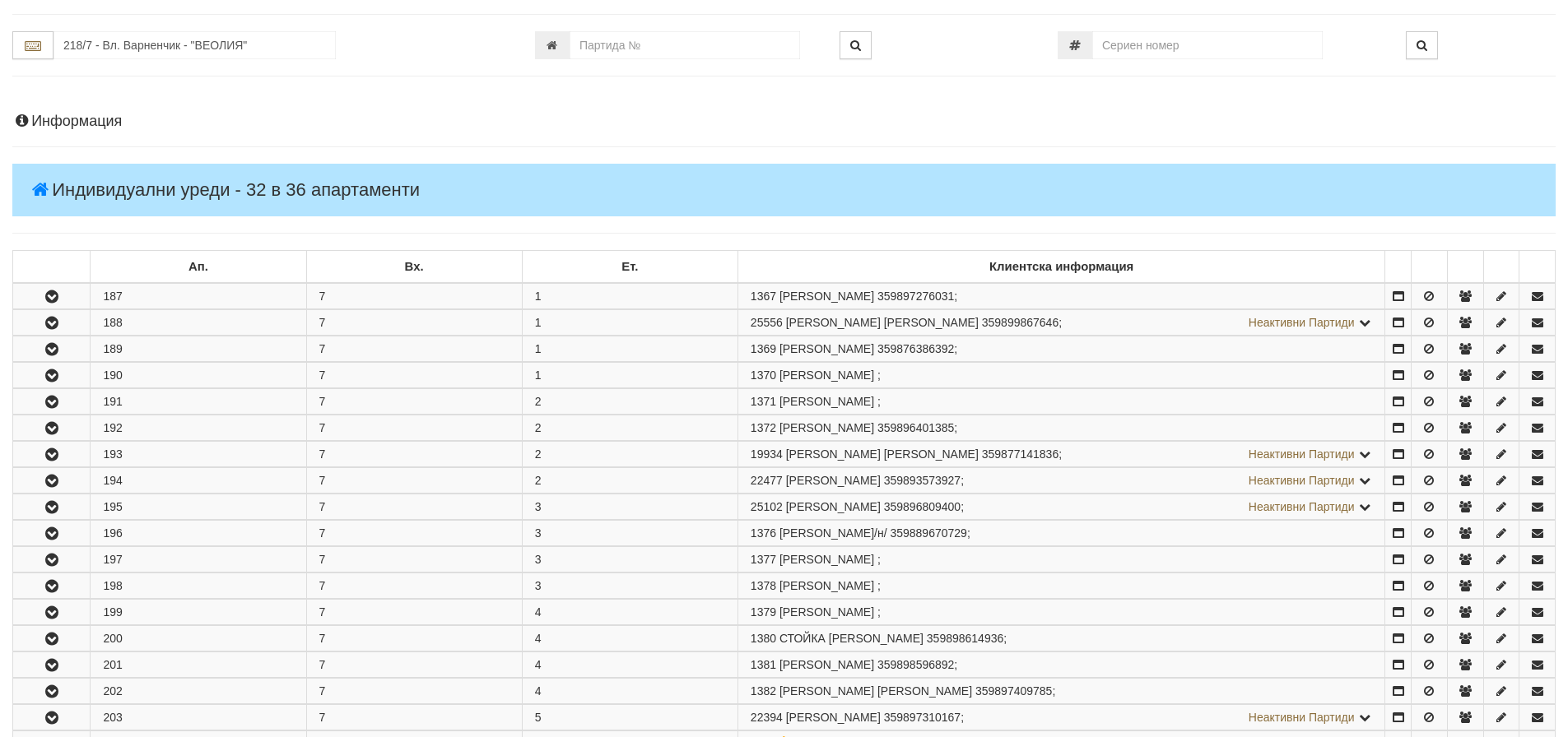
scroll to position [165, 0]
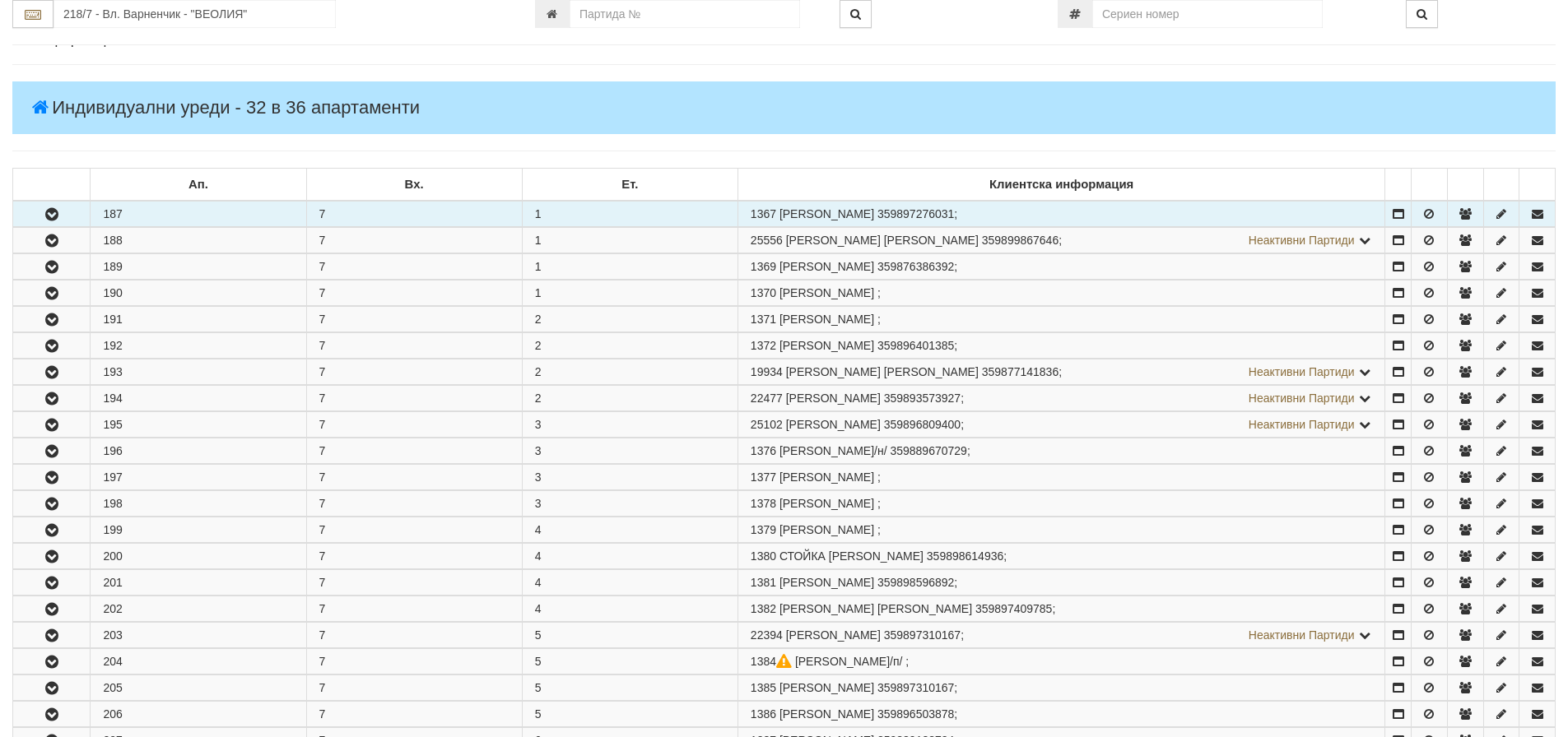
click at [117, 210] on td "187" at bounding box center [199, 214] width 216 height 27
click at [52, 213] on icon "button" at bounding box center [52, 215] width 20 height 12
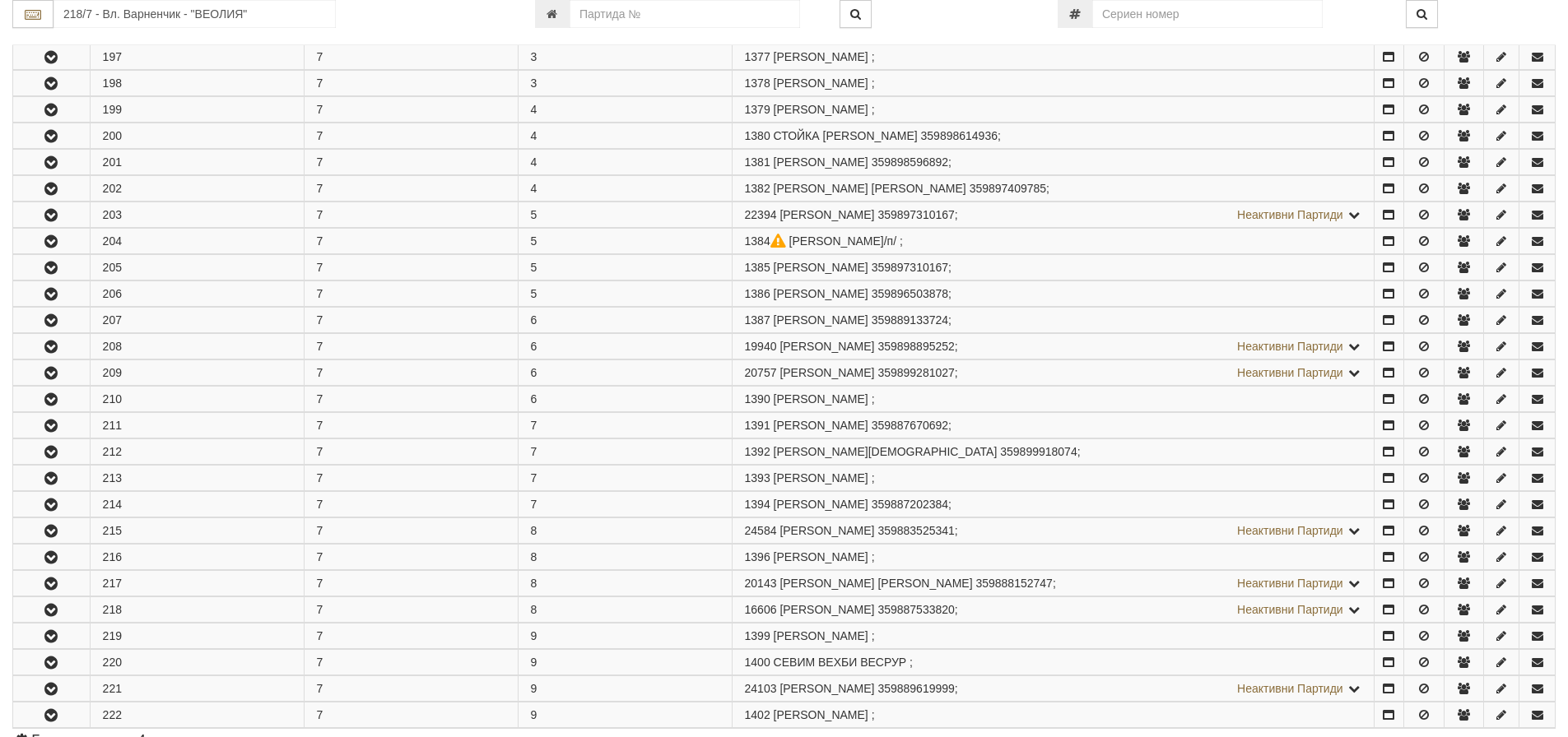
scroll to position [823, 0]
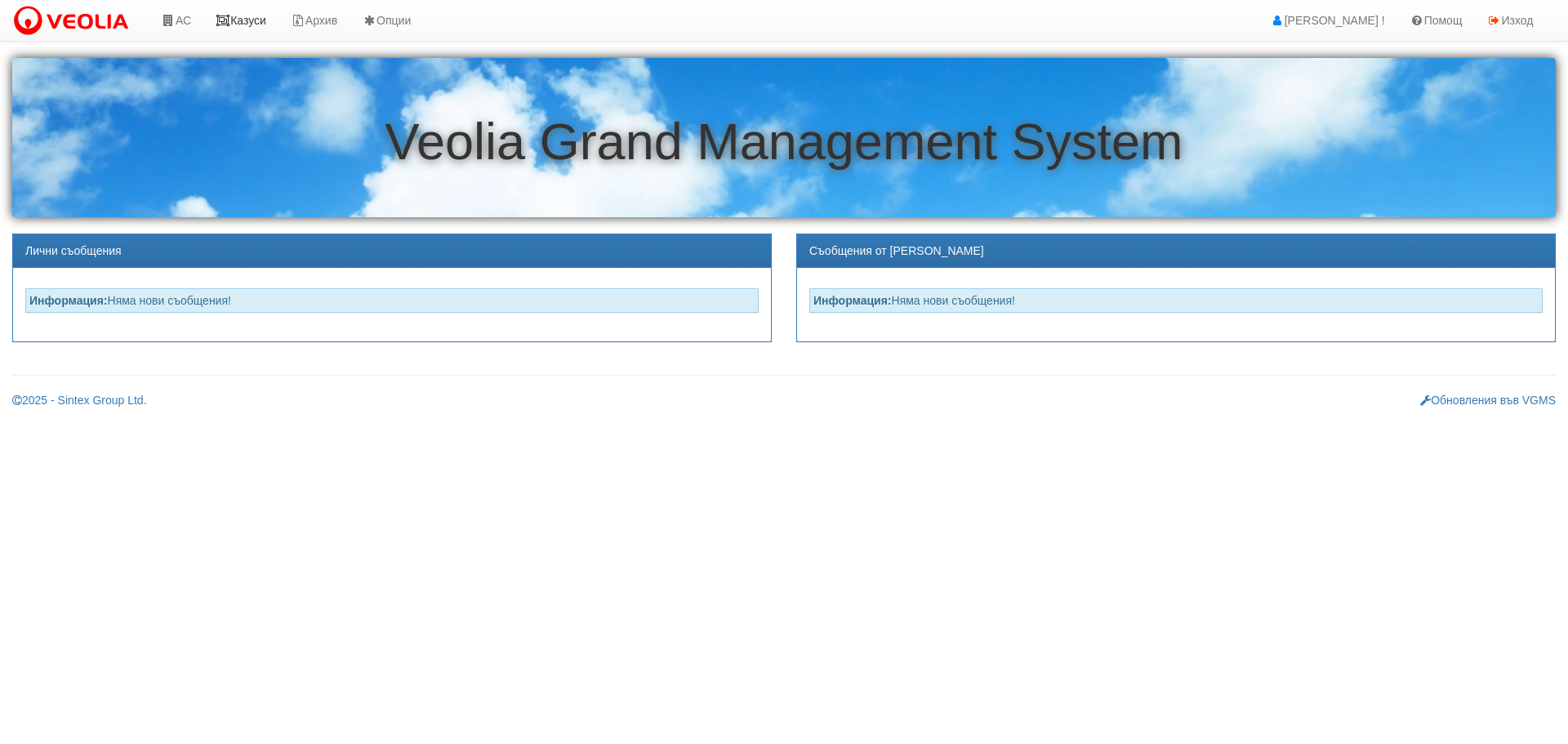
click at [243, 16] on link "Казуси" at bounding box center [241, 20] width 75 height 41
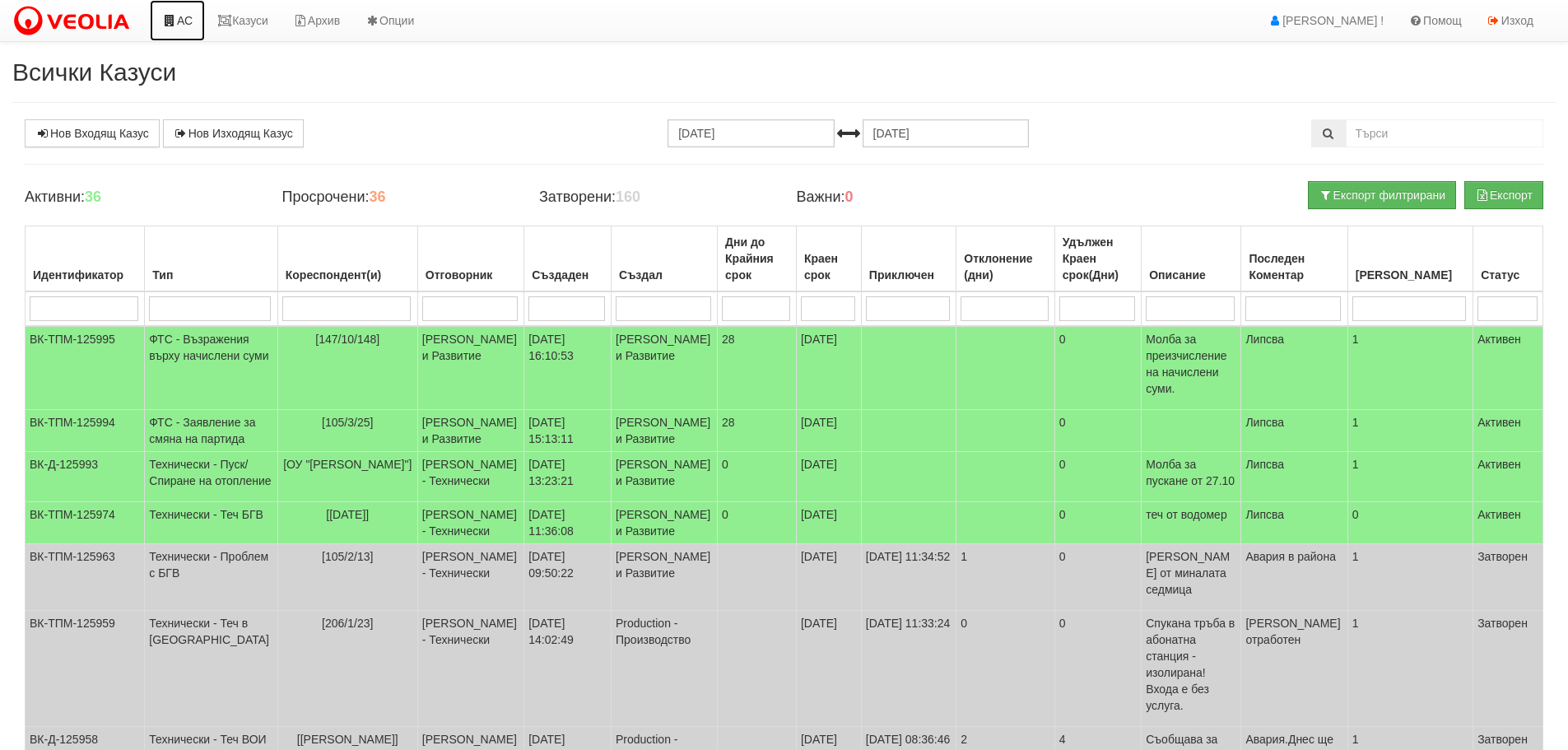
click at [187, 21] on link "АС" at bounding box center [177, 21] width 55 height 41
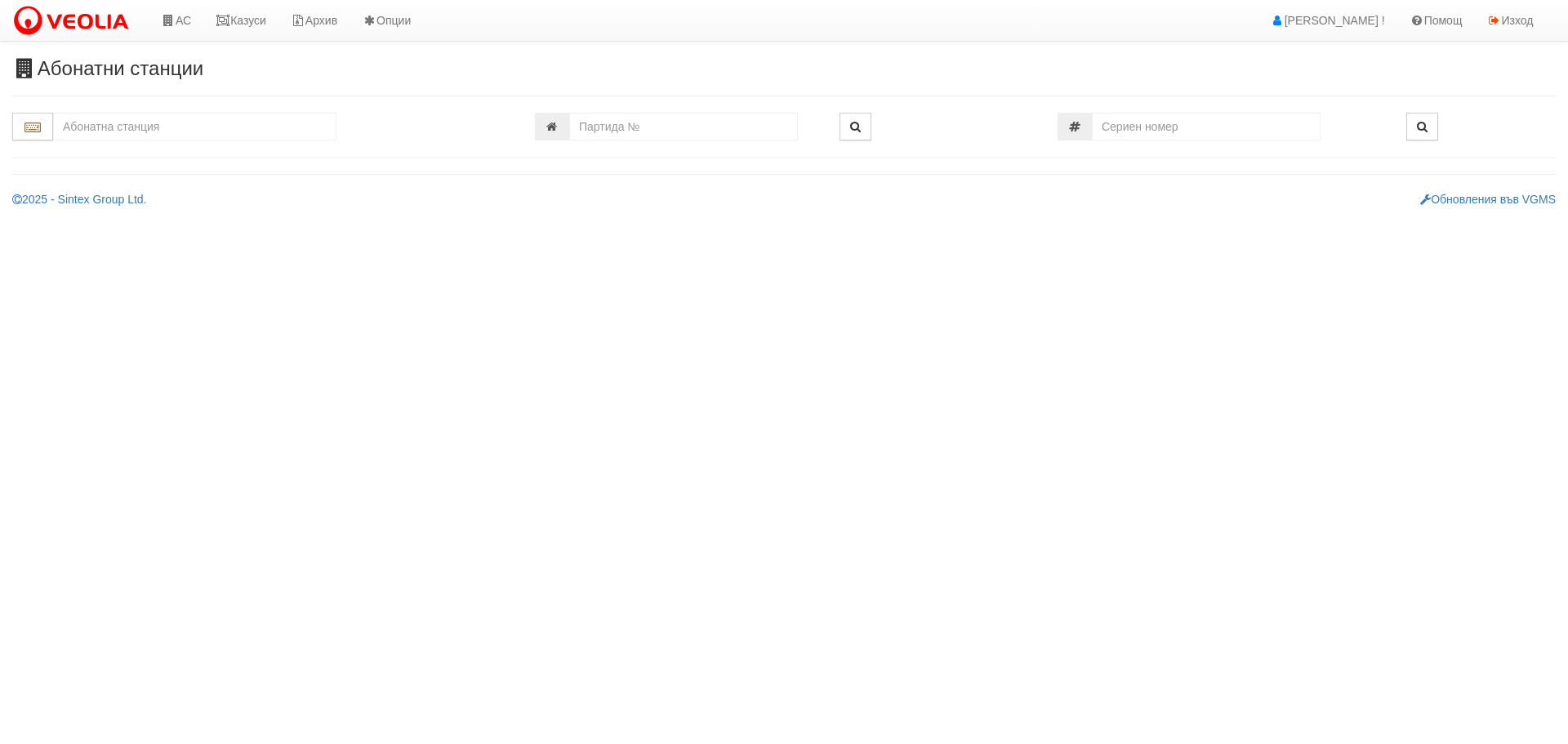
click at [180, 127] on input "text" at bounding box center [195, 126] width 283 height 27
click at [165, 151] on div "155/1 - Младост - "ВЕОЛИЯ"" at bounding box center [195, 152] width 279 height 19
type input "155/1 - Младост - "ВЕОЛИЯ""
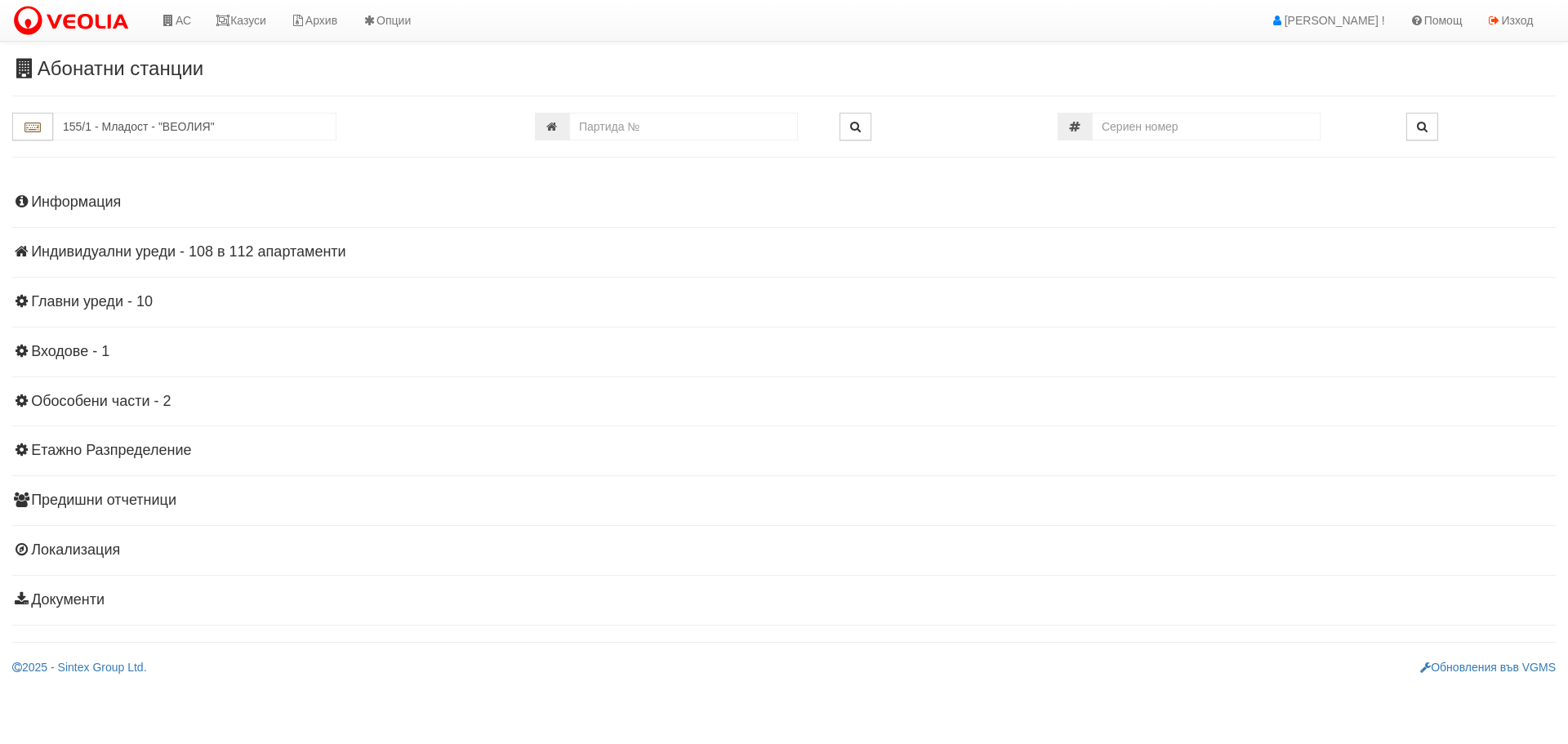
click at [146, 248] on h4 "Индивидуални уреди - 108 в 112 апартаменти" at bounding box center [784, 252] width 1543 height 16
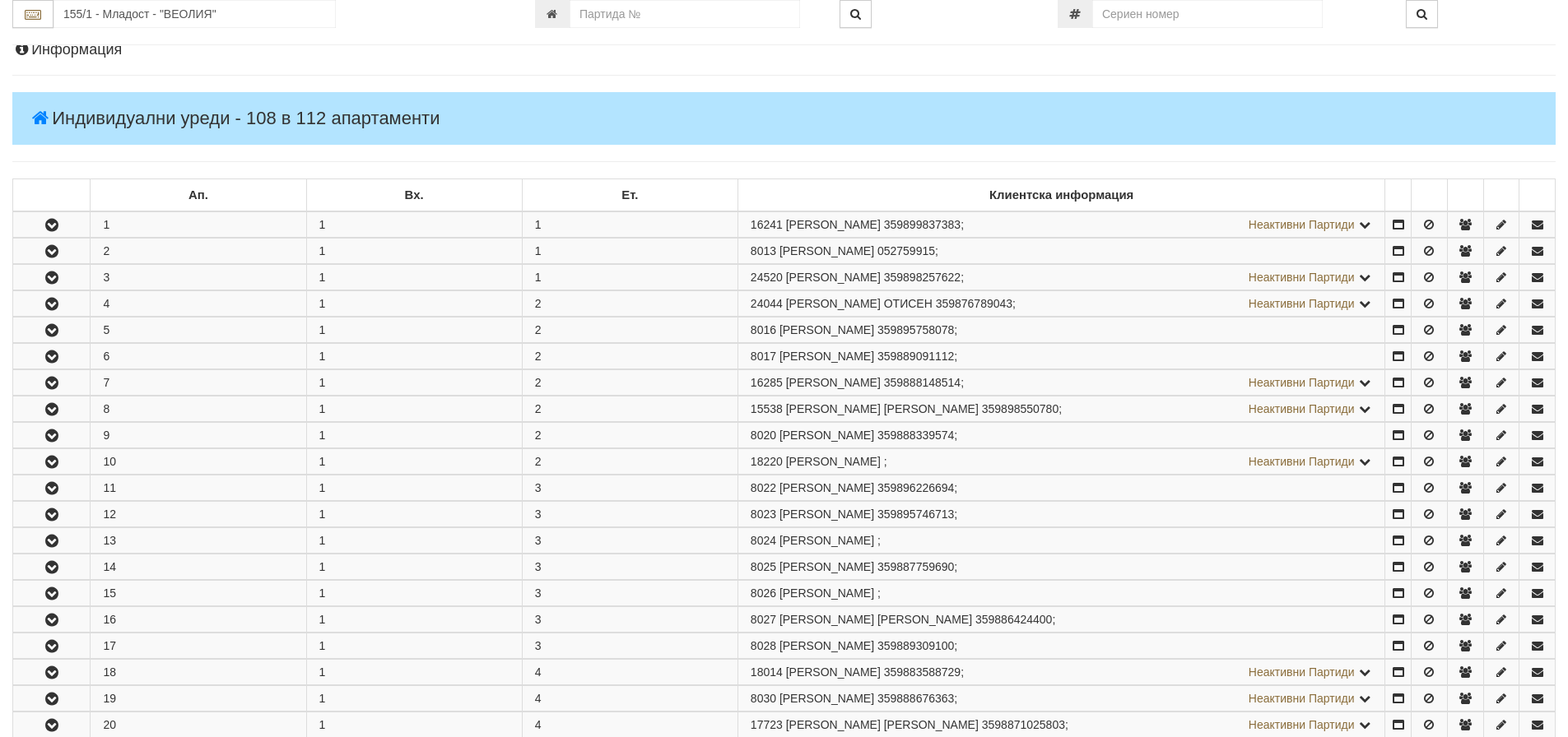
scroll to position [82, 0]
